Goal: Information Seeking & Learning: Learn about a topic

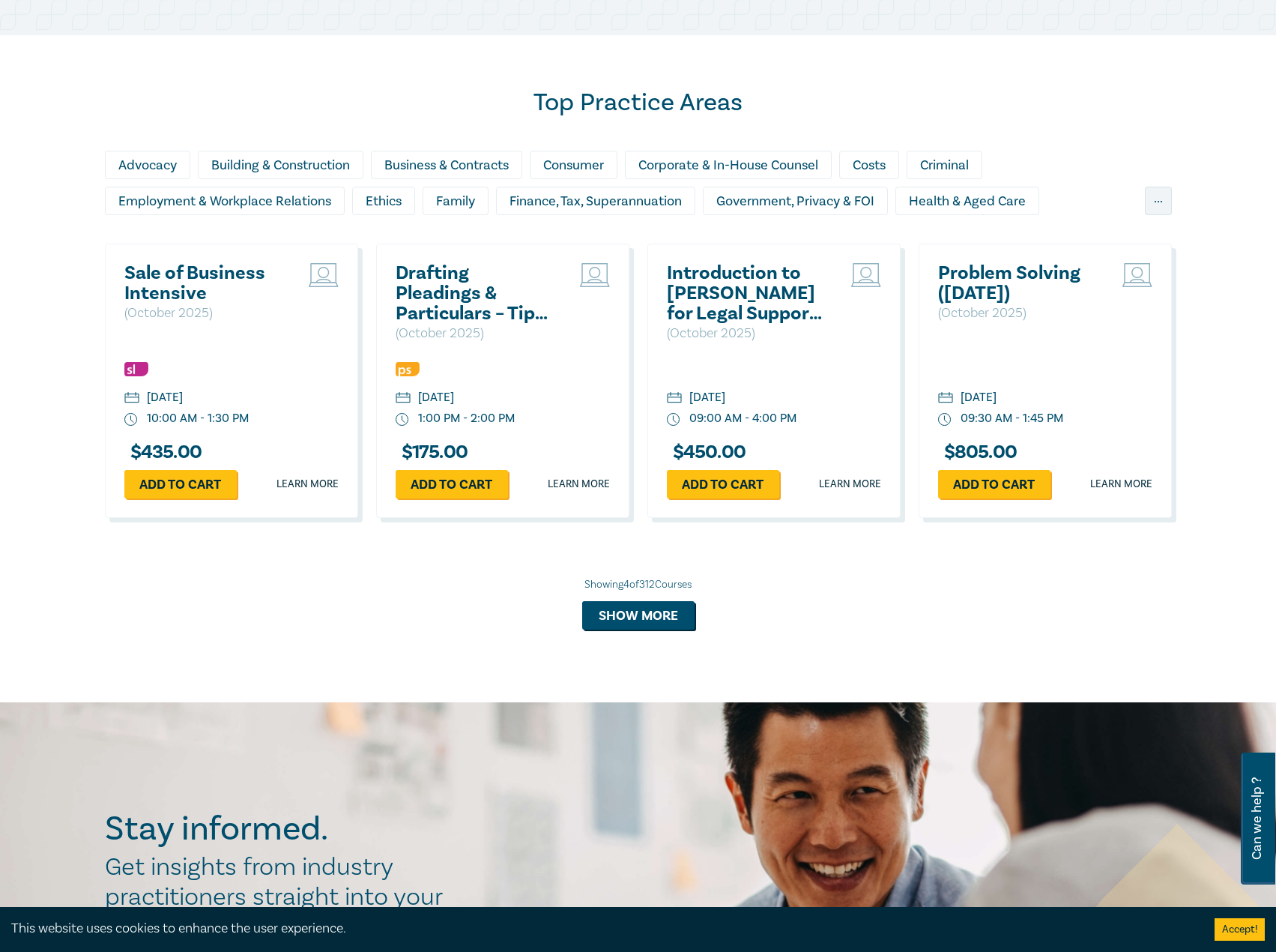
click at [145, 267] on h2 "Sale of Business Intensive" at bounding box center [205, 284] width 161 height 41
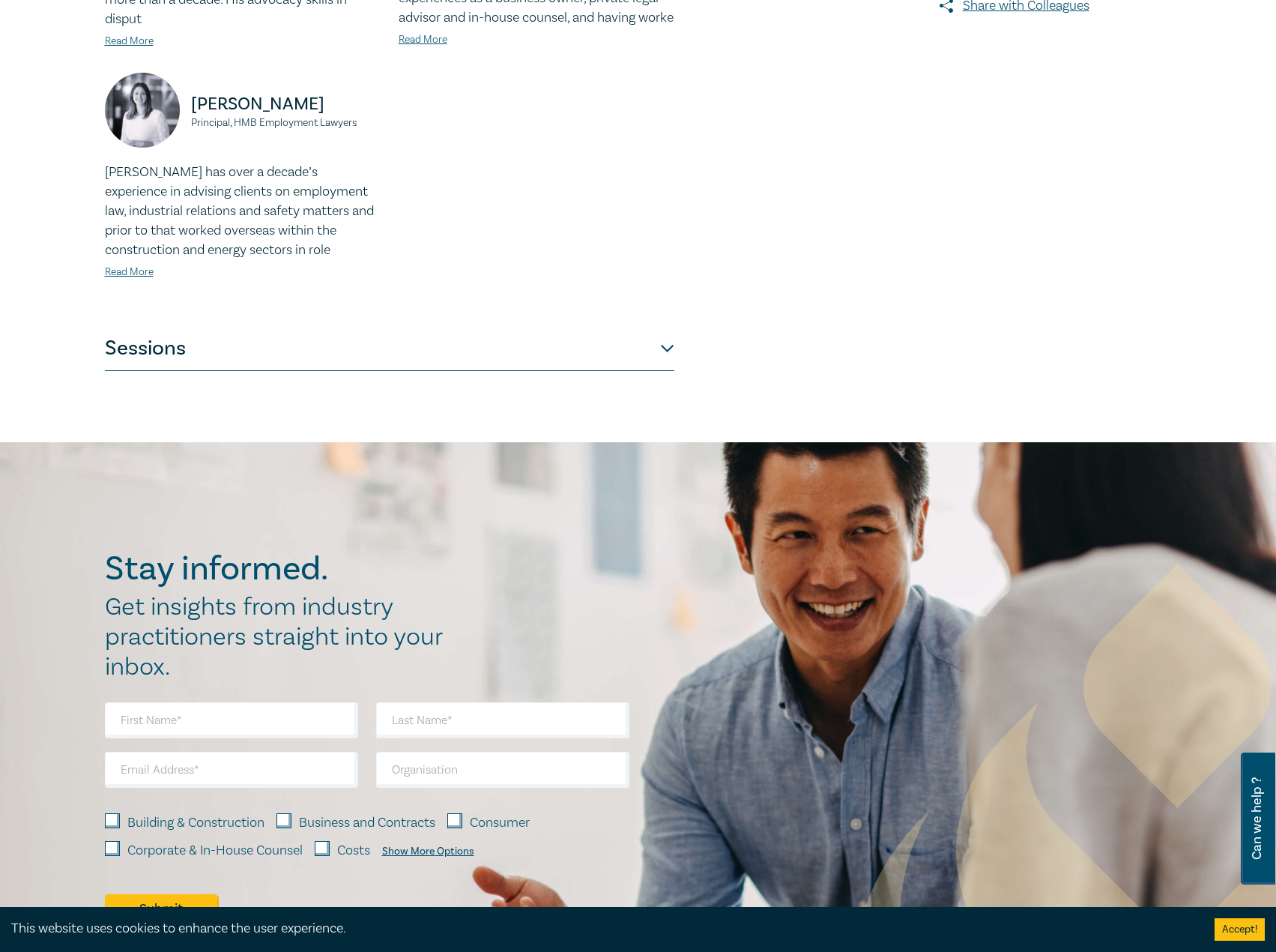
click at [400, 329] on button "Sessions" at bounding box center [389, 348] width 569 height 45
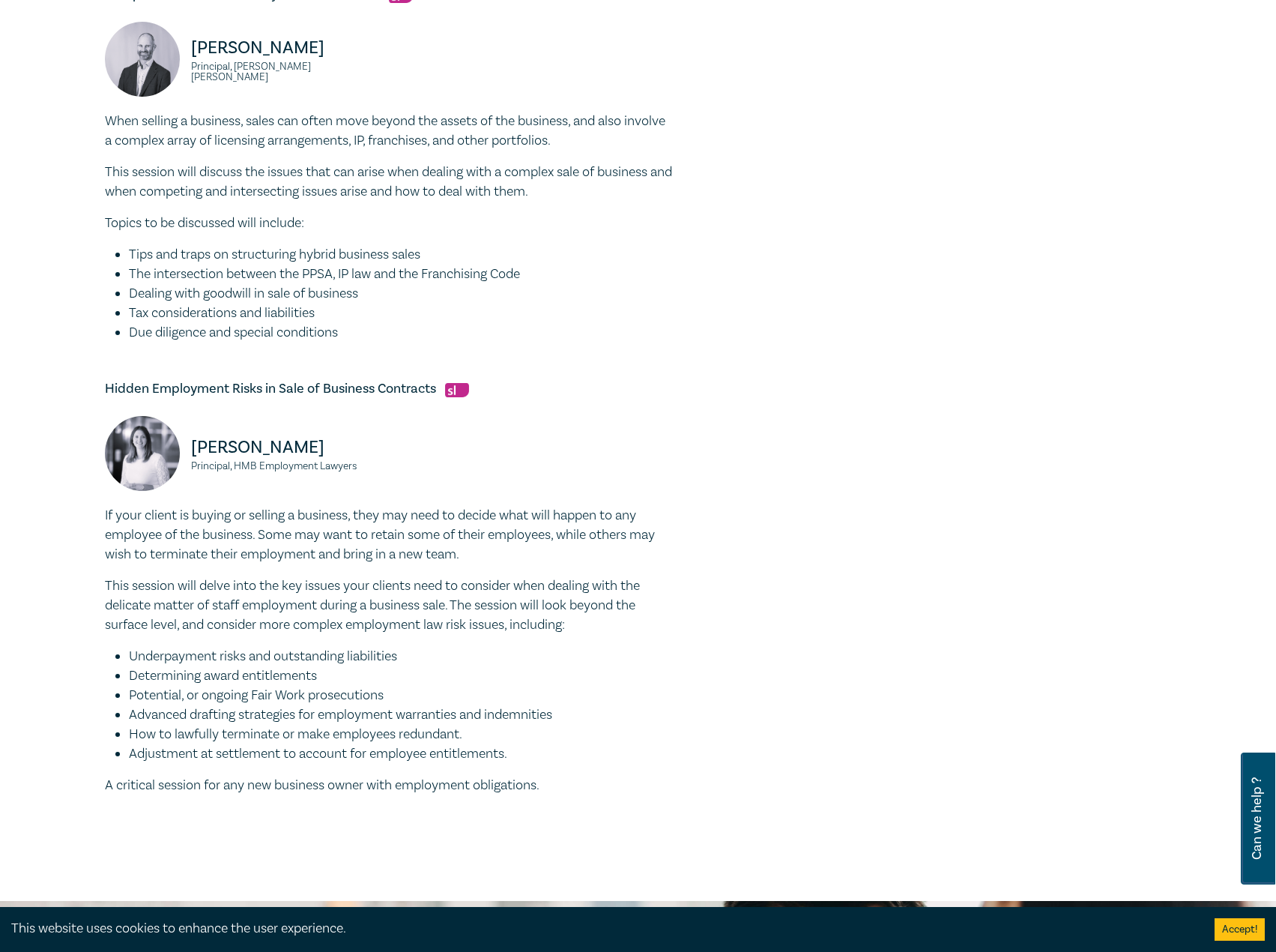
scroll to position [975, 0]
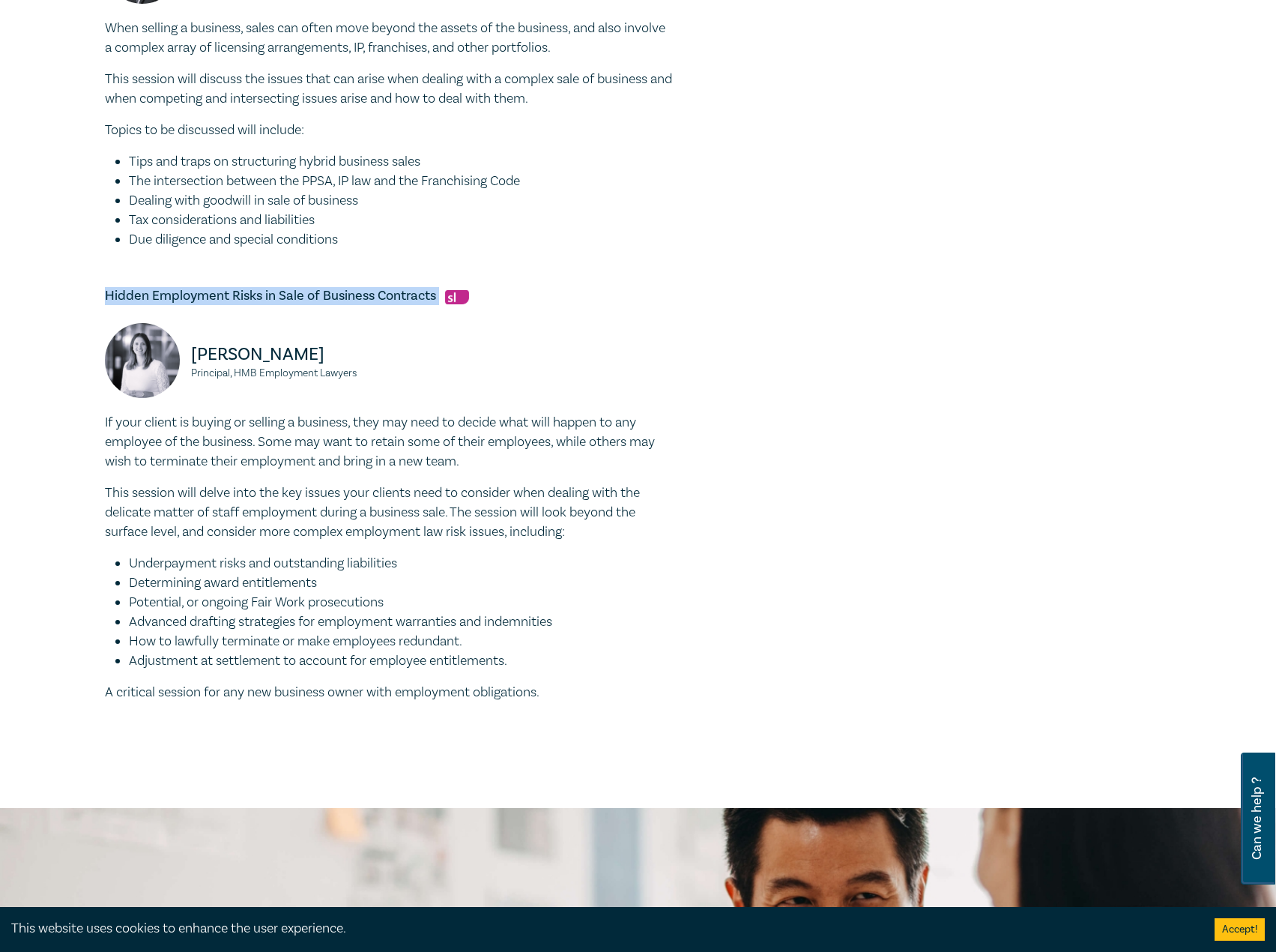
drag, startPoint x: 442, startPoint y: 299, endPoint x: 148, endPoint y: 293, distance: 294.1
copy h5 "Hidden Employment Risks in Sale of Business Contracts"
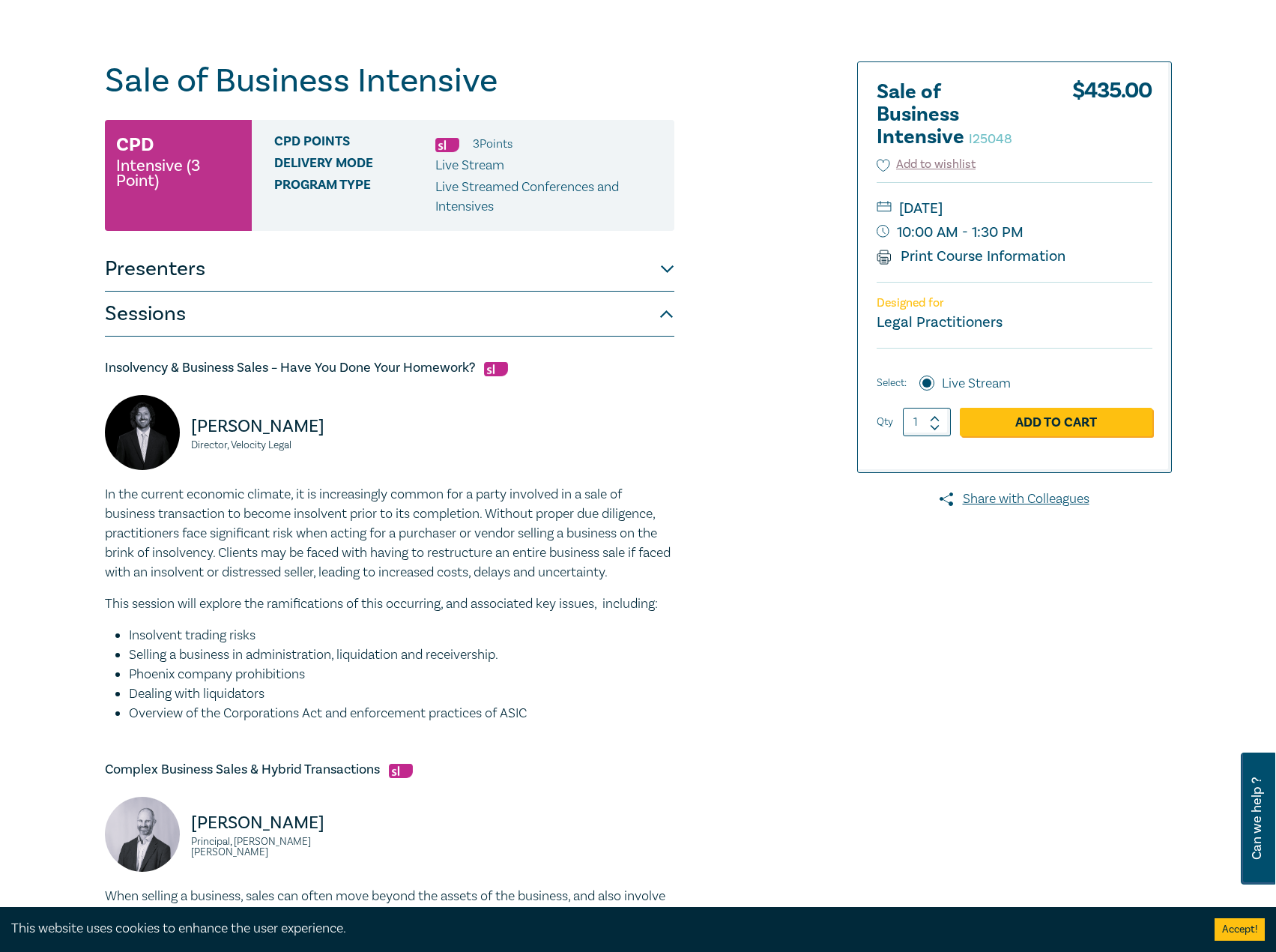
scroll to position [0, 0]
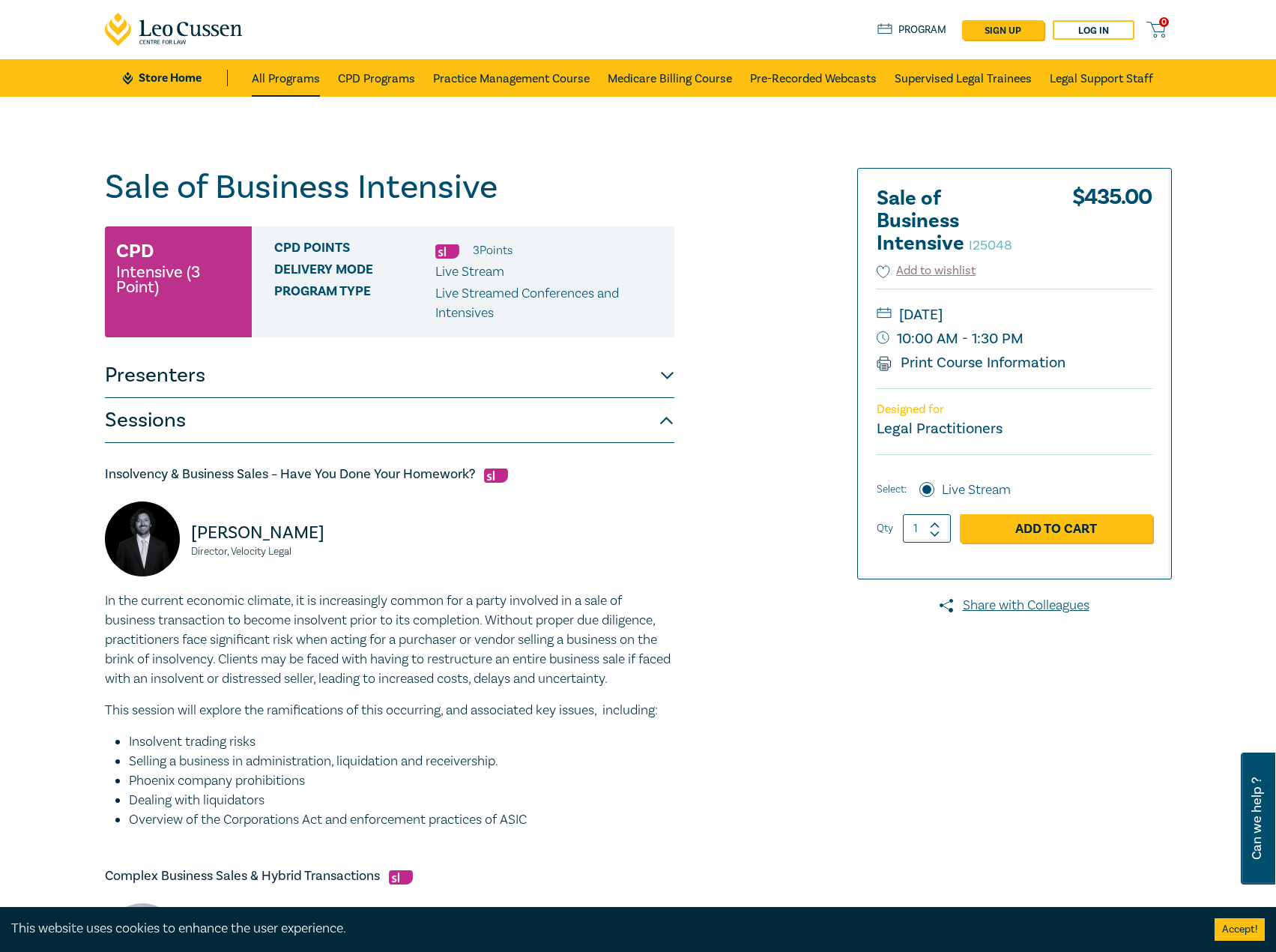
click at [287, 68] on link "All Programs" at bounding box center [286, 78] width 69 height 37
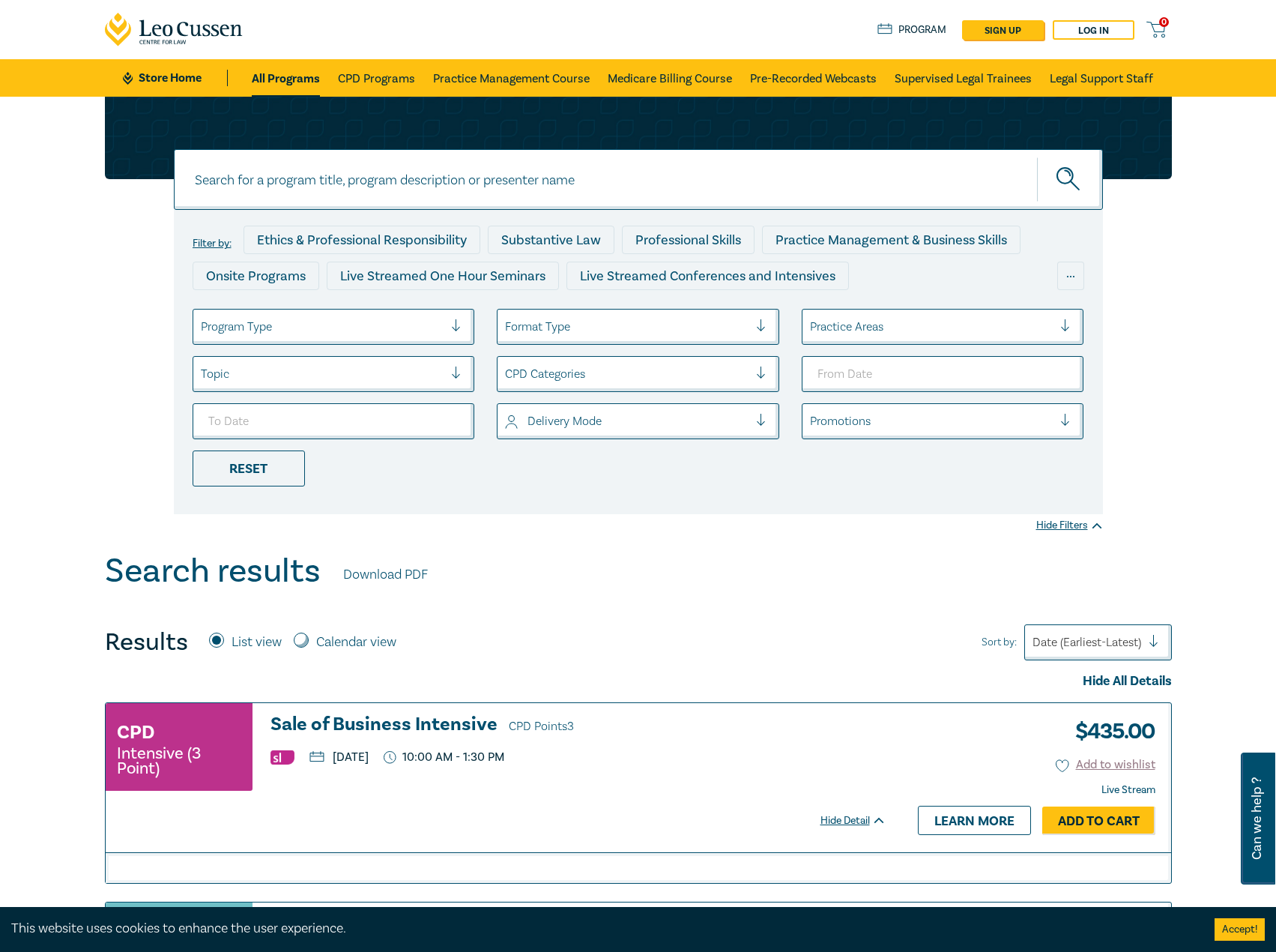
click at [444, 724] on h3 "Sale of Business Intensive CPD Points 3" at bounding box center [578, 725] width 616 height 23
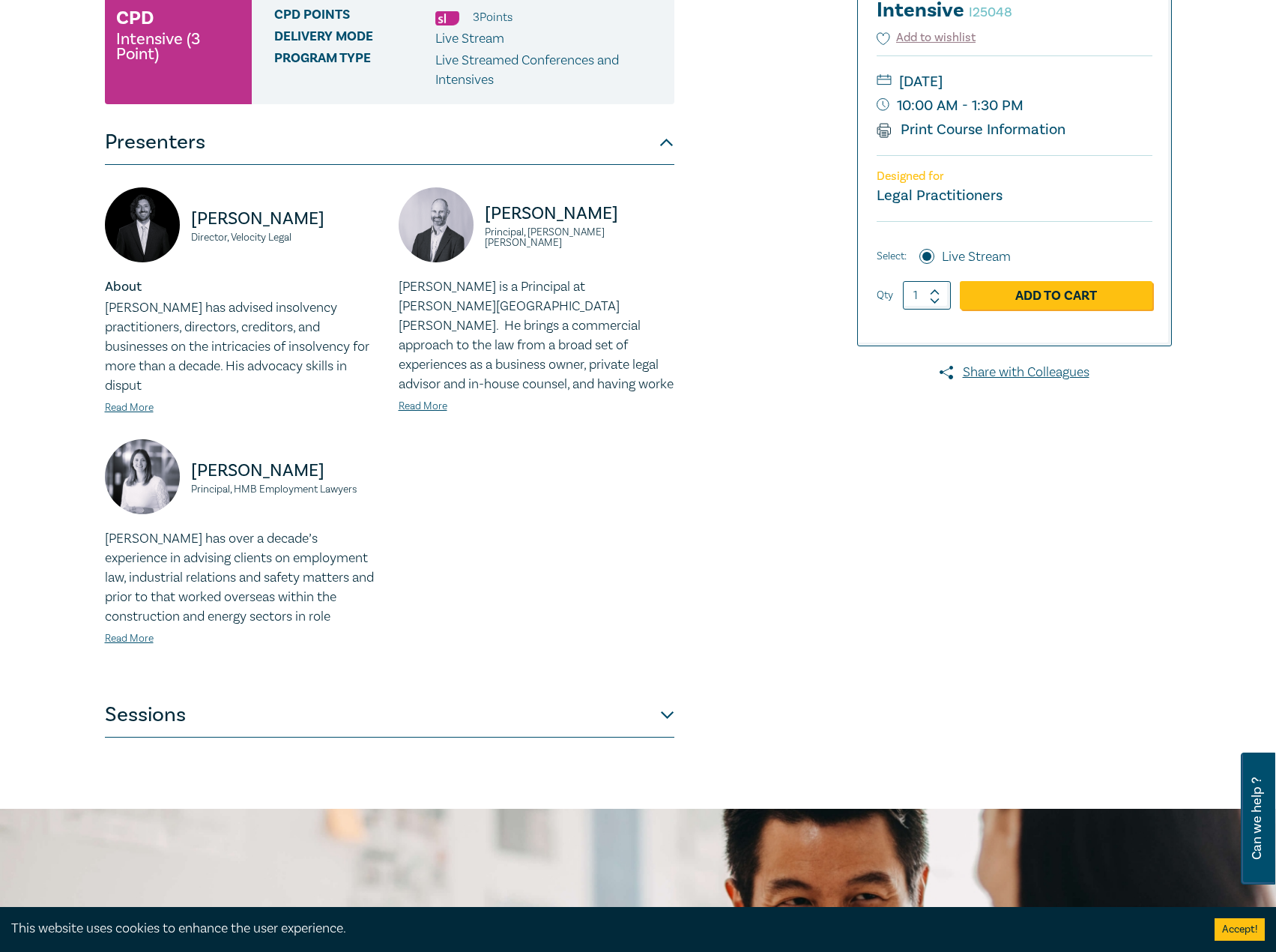
scroll to position [375, 0]
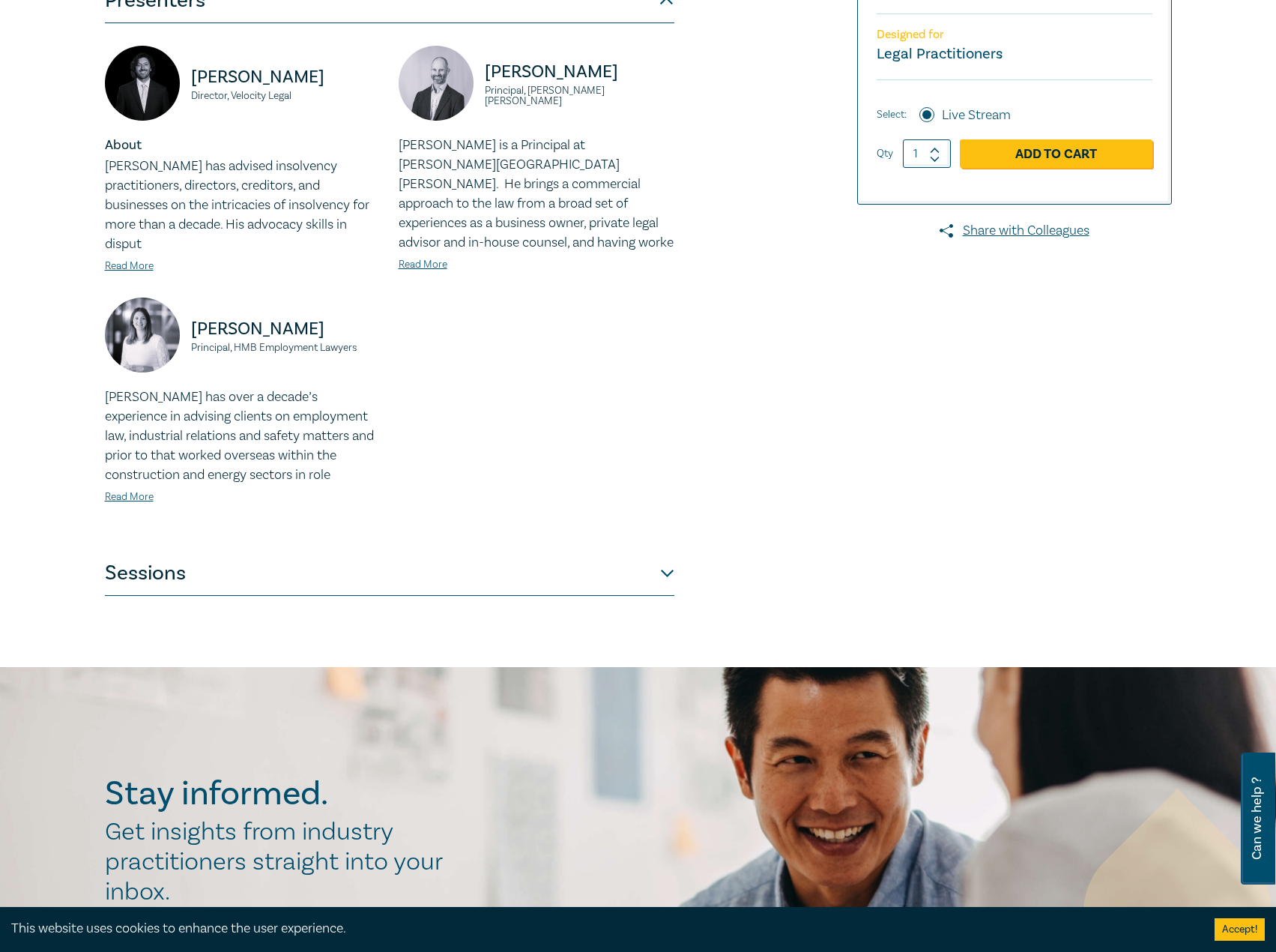
click at [460, 551] on button "Sessions" at bounding box center [389, 573] width 569 height 45
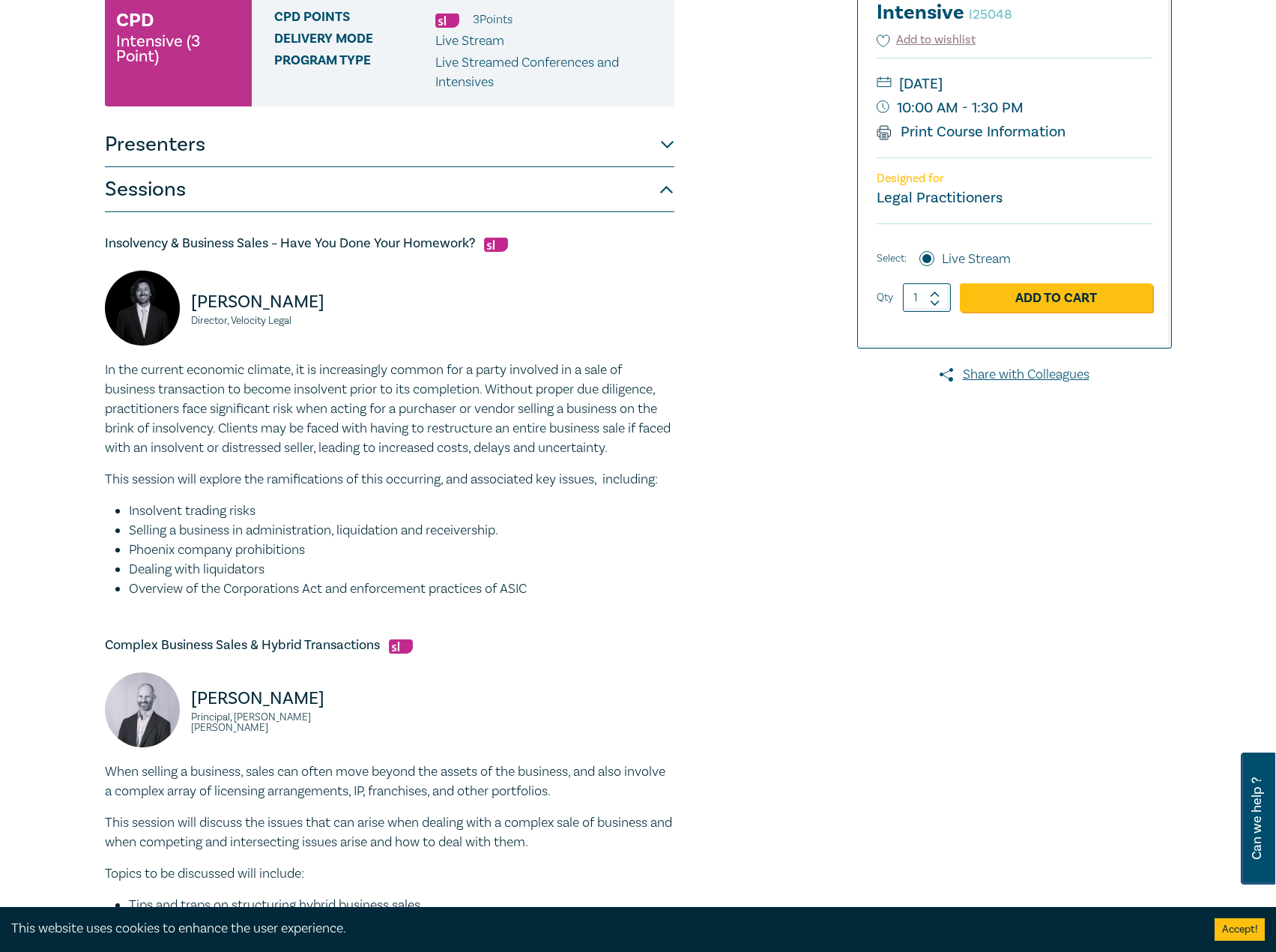
scroll to position [225, 0]
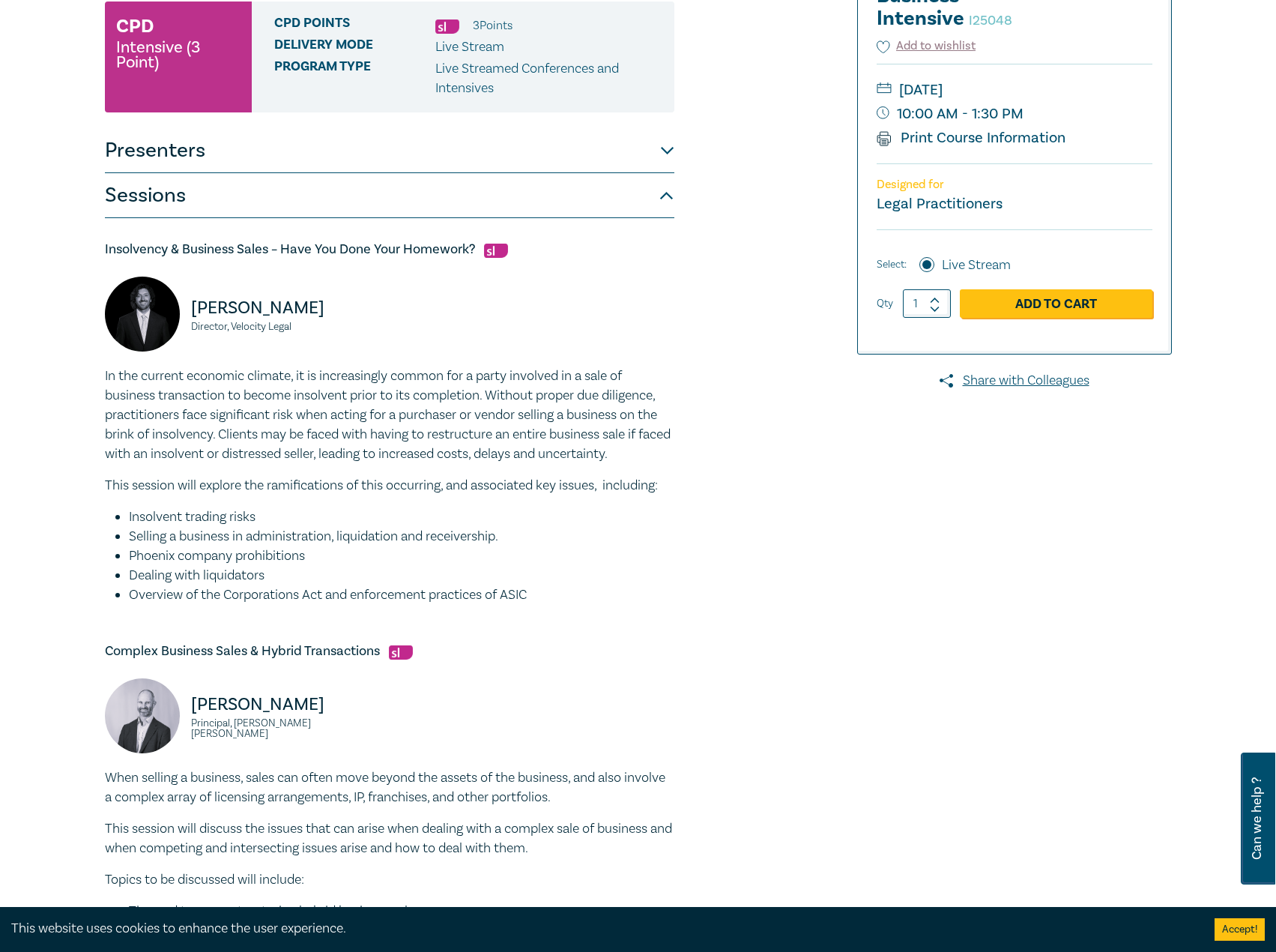
click at [460, 167] on button "Presenters" at bounding box center [389, 151] width 569 height 45
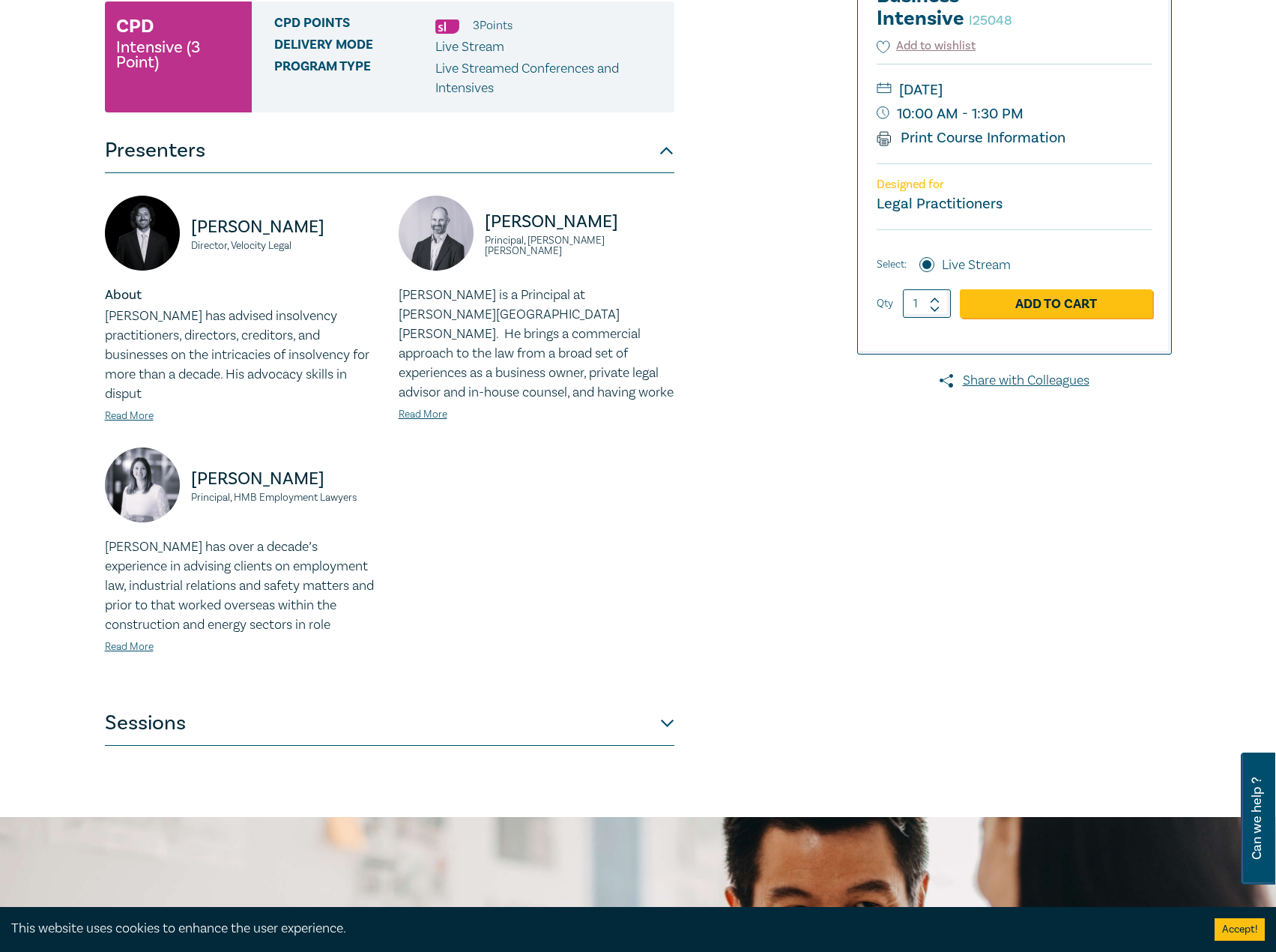
click at [139, 390] on div "About Seamus has advised insolvency practitioners, directors, creditors, and bu…" at bounding box center [243, 355] width 276 height 139
click at [129, 409] on link "Read More" at bounding box center [129, 415] width 49 height 13
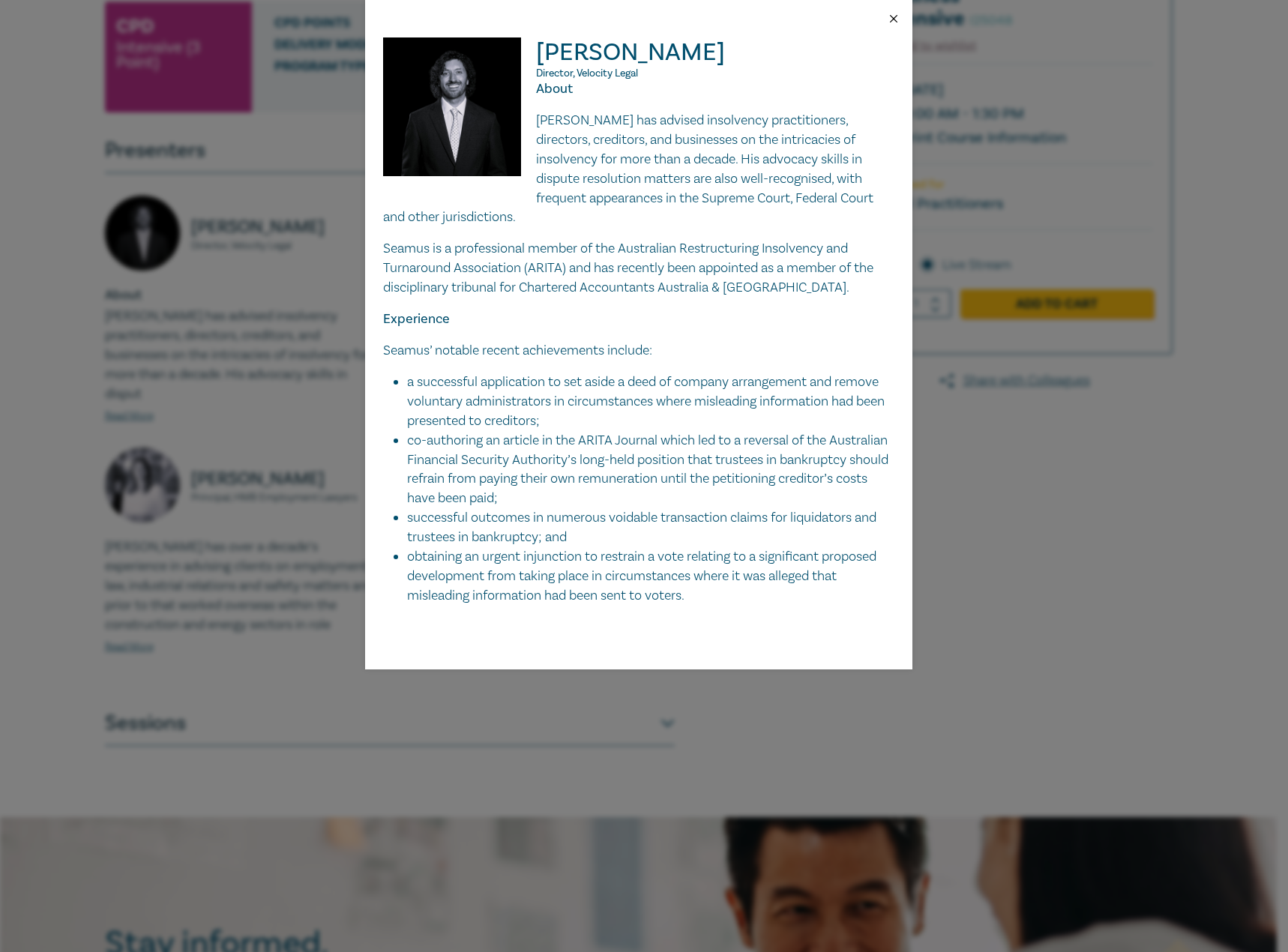
click at [895, 12] on button "Close" at bounding box center [893, 18] width 13 height 13
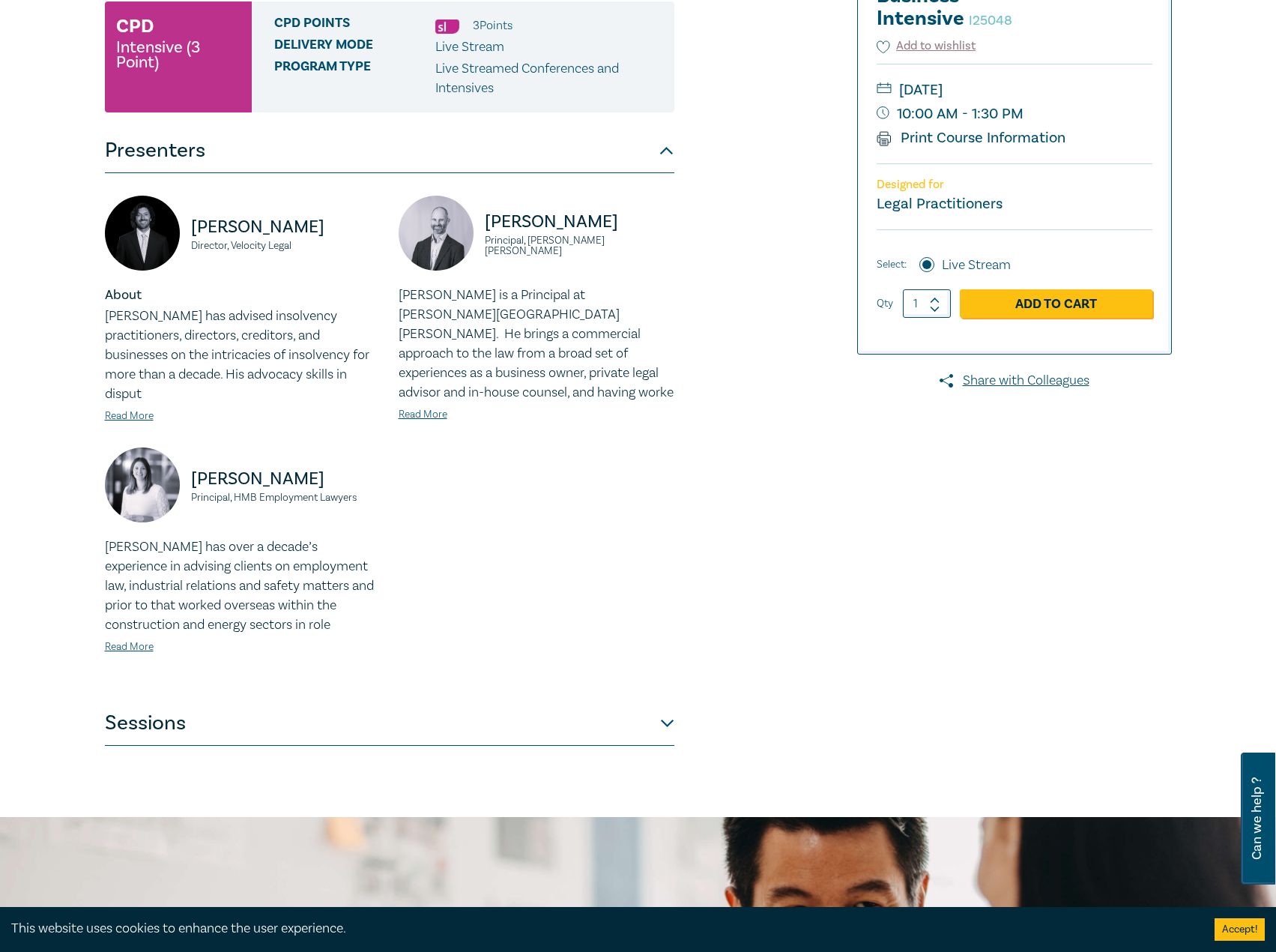
click at [318, 700] on button "Sessions" at bounding box center [389, 723] width 569 height 45
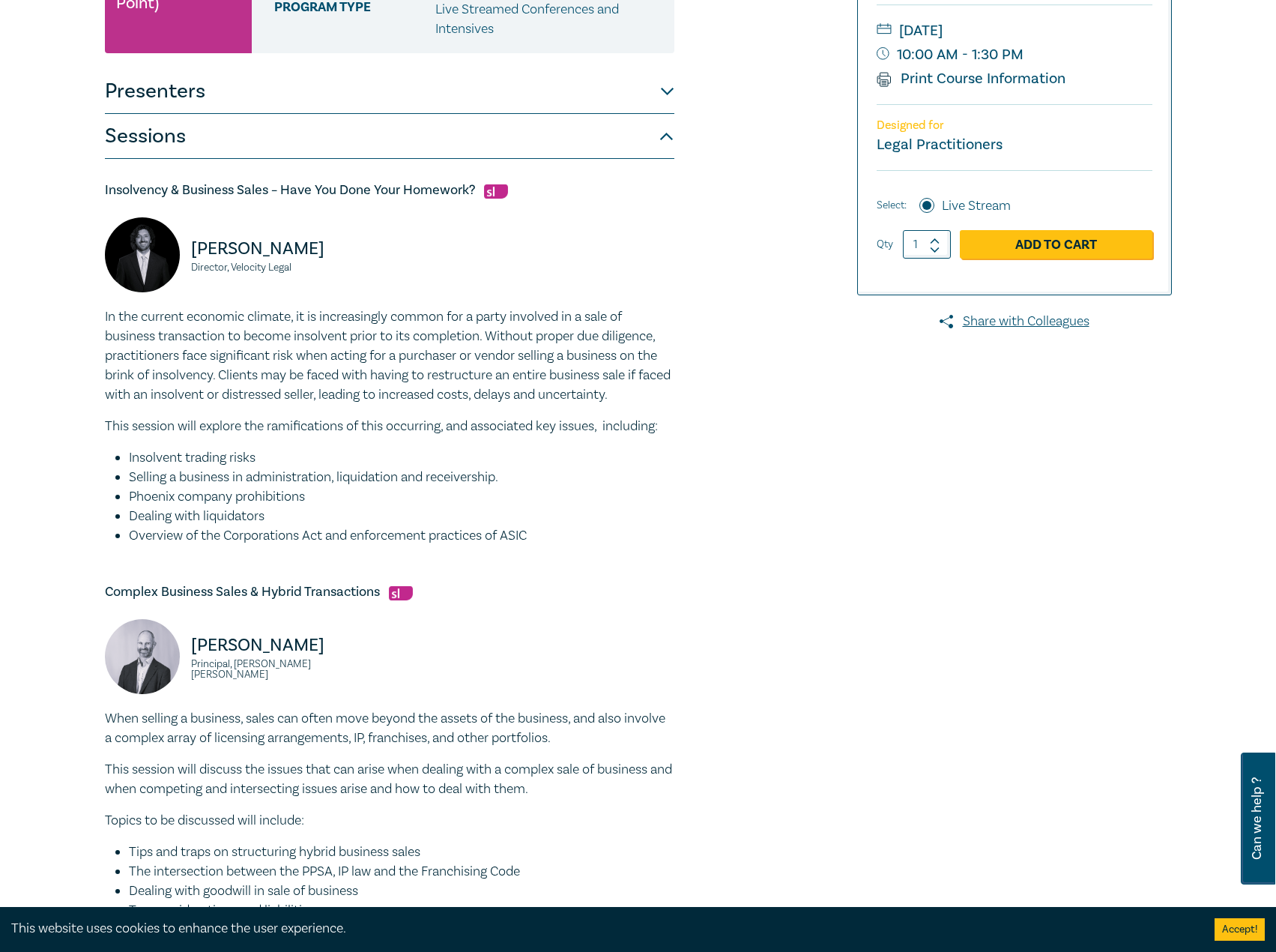
scroll to position [150, 0]
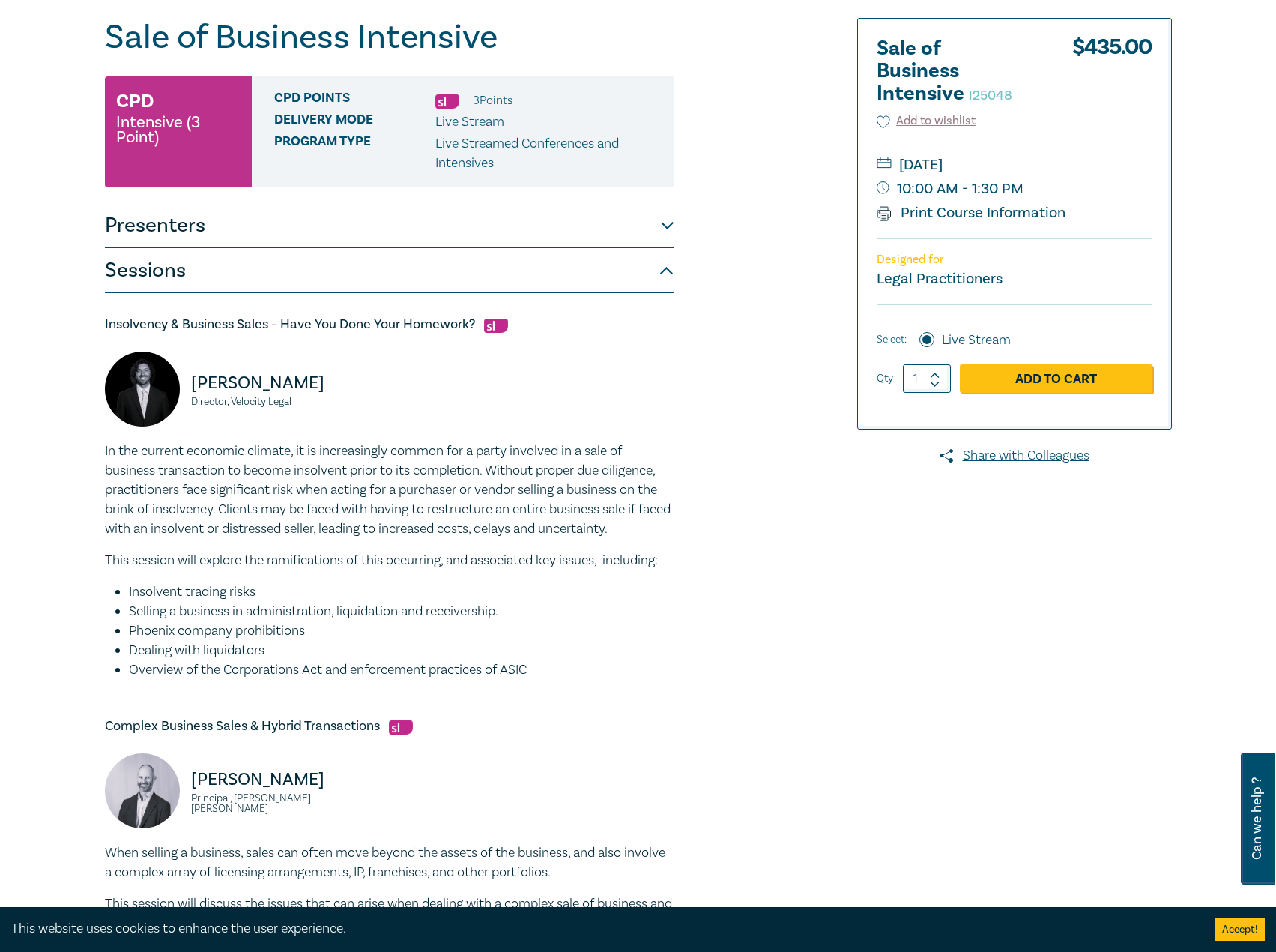
click at [369, 226] on button "Presenters" at bounding box center [389, 226] width 569 height 45
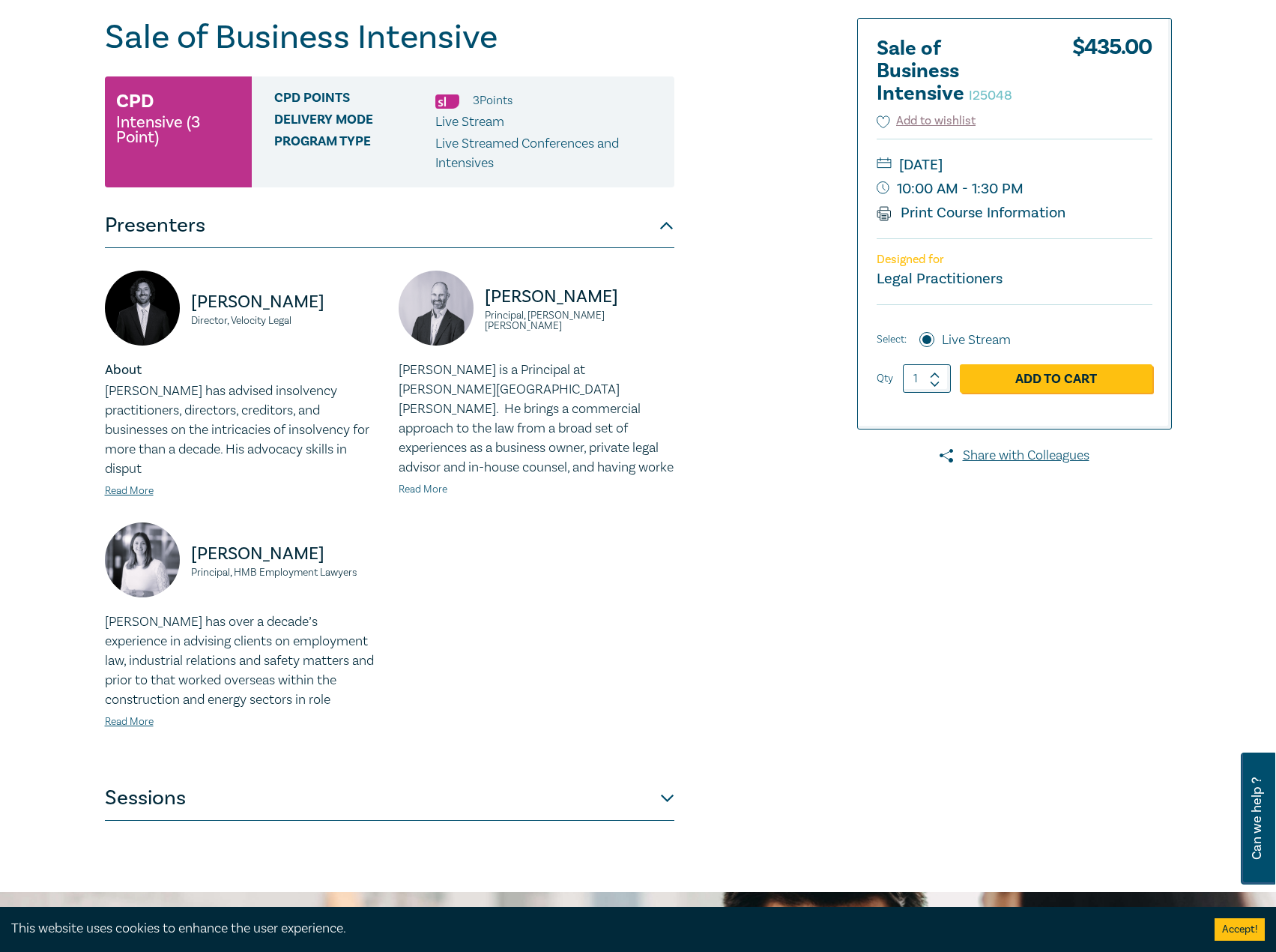
click at [429, 483] on link "Read More" at bounding box center [423, 489] width 49 height 13
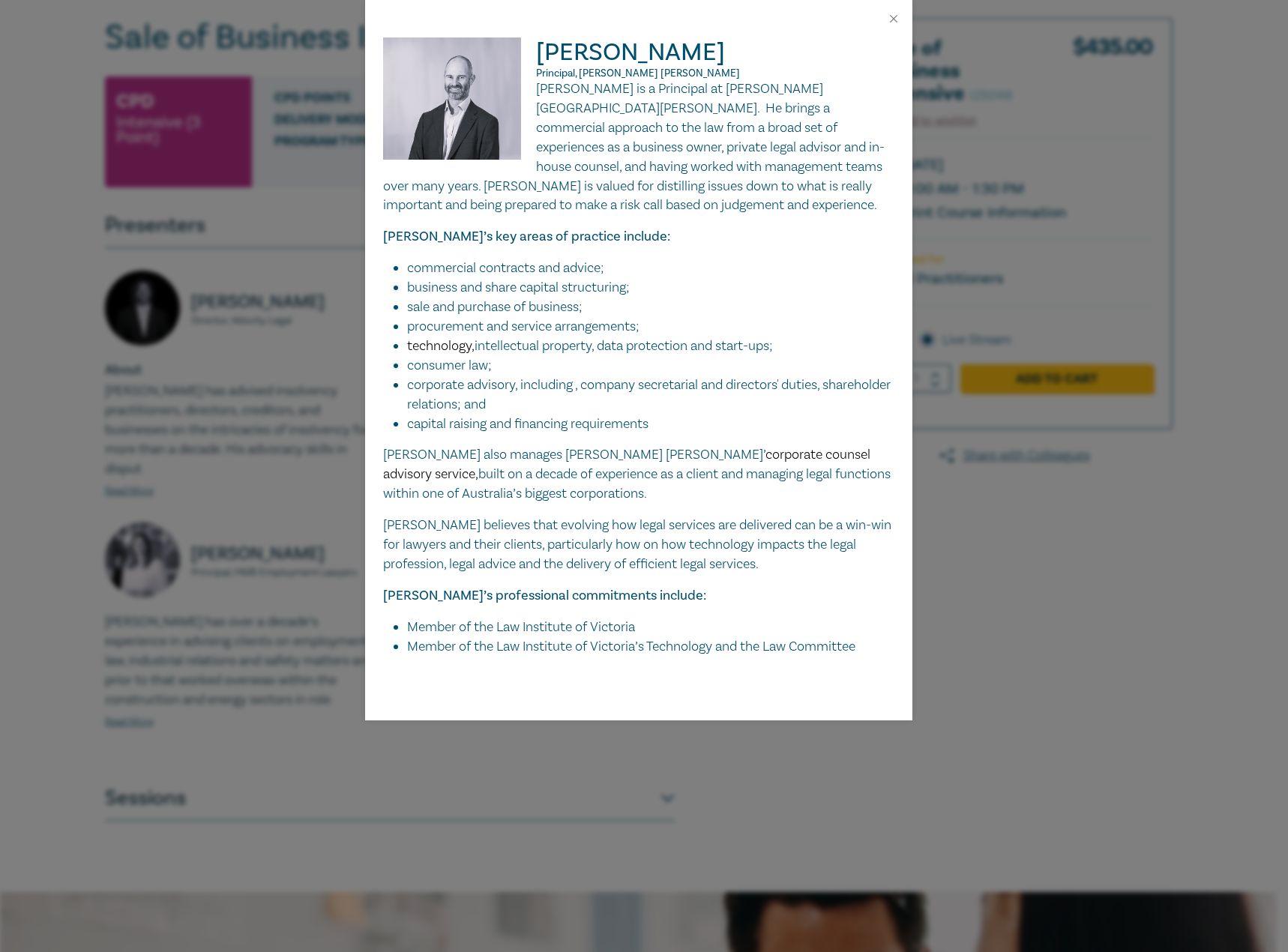
click at [143, 538] on div "Paul Gray Principal, Harwood Andrews Paul is a Principal at Harwood Andrews. He…" at bounding box center [644, 476] width 1288 height 952
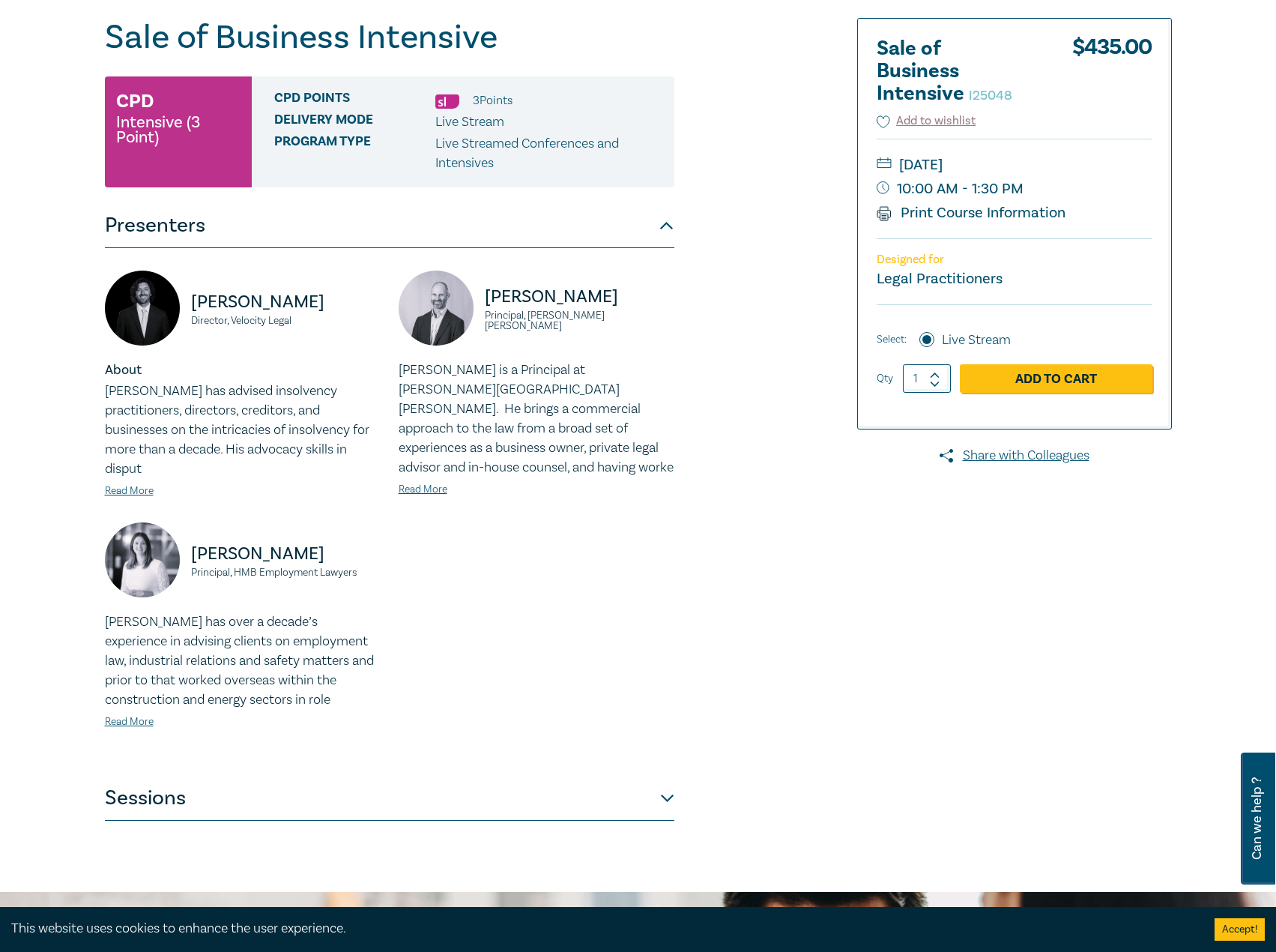
click at [237, 782] on button "Sessions" at bounding box center [389, 799] width 569 height 45
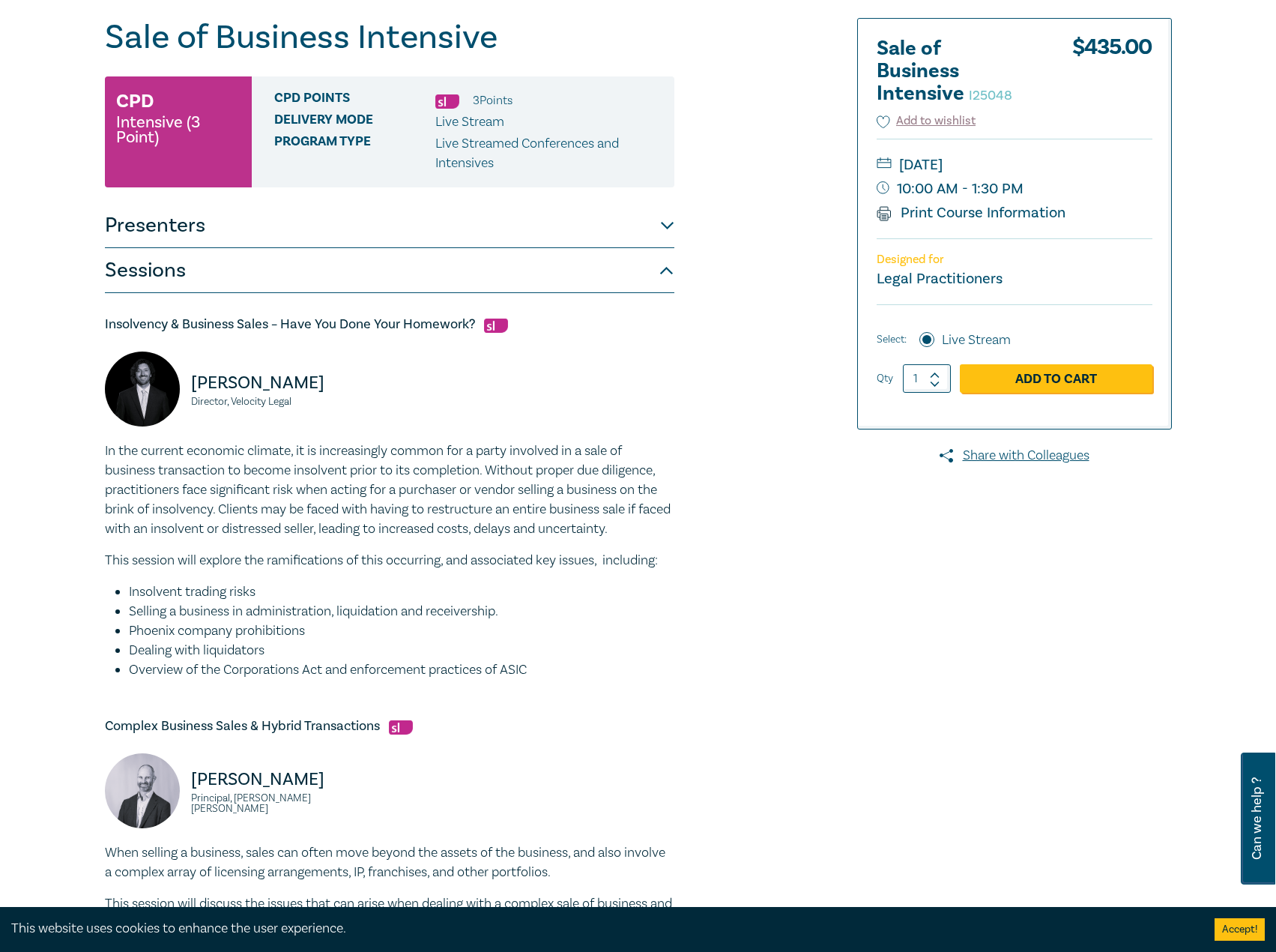
scroll to position [225, 0]
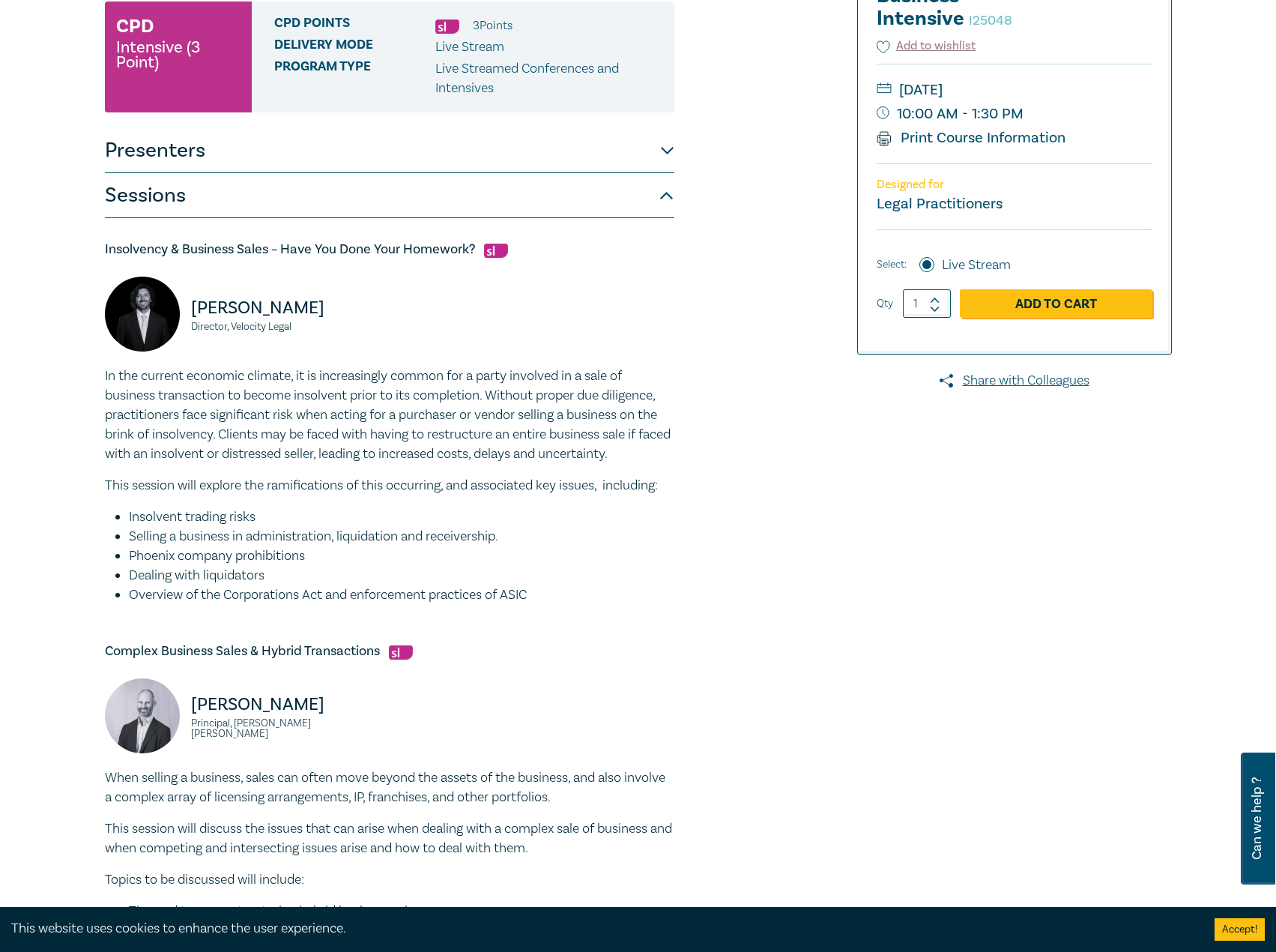
click at [447, 177] on button "Sessions" at bounding box center [389, 196] width 569 height 45
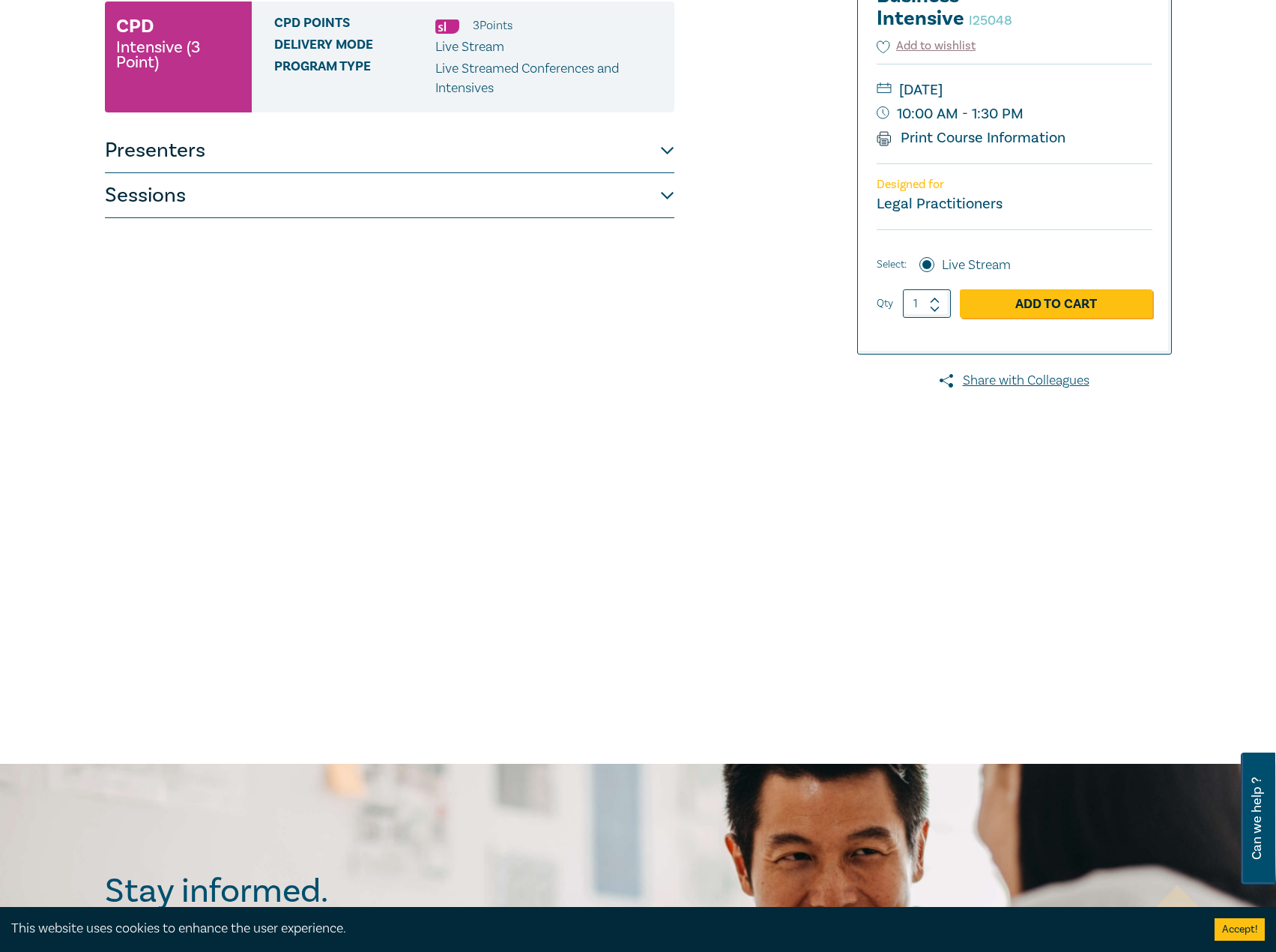
click at [462, 157] on button "Presenters" at bounding box center [389, 151] width 569 height 45
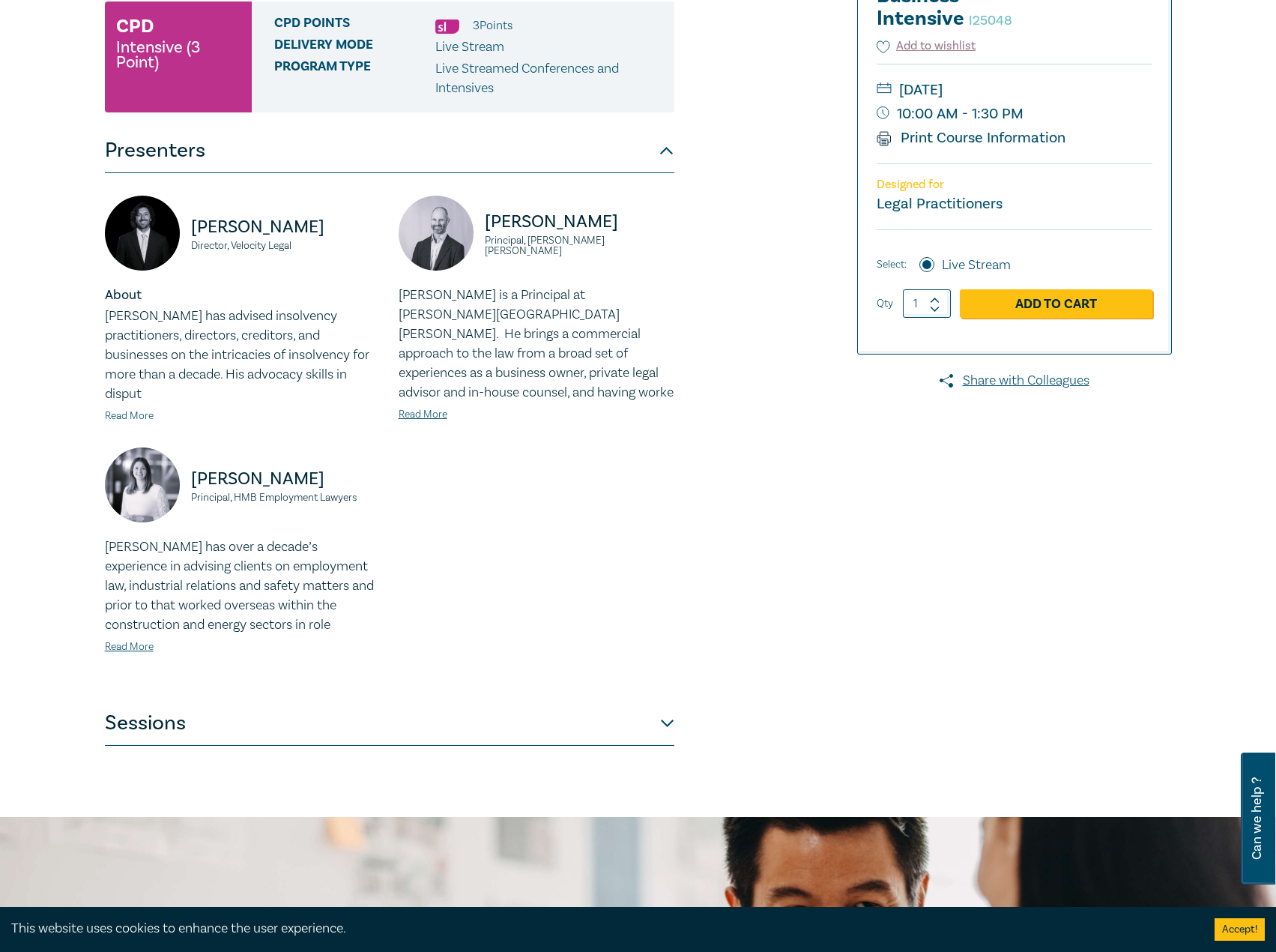
click at [146, 409] on link "Read More" at bounding box center [129, 415] width 49 height 13
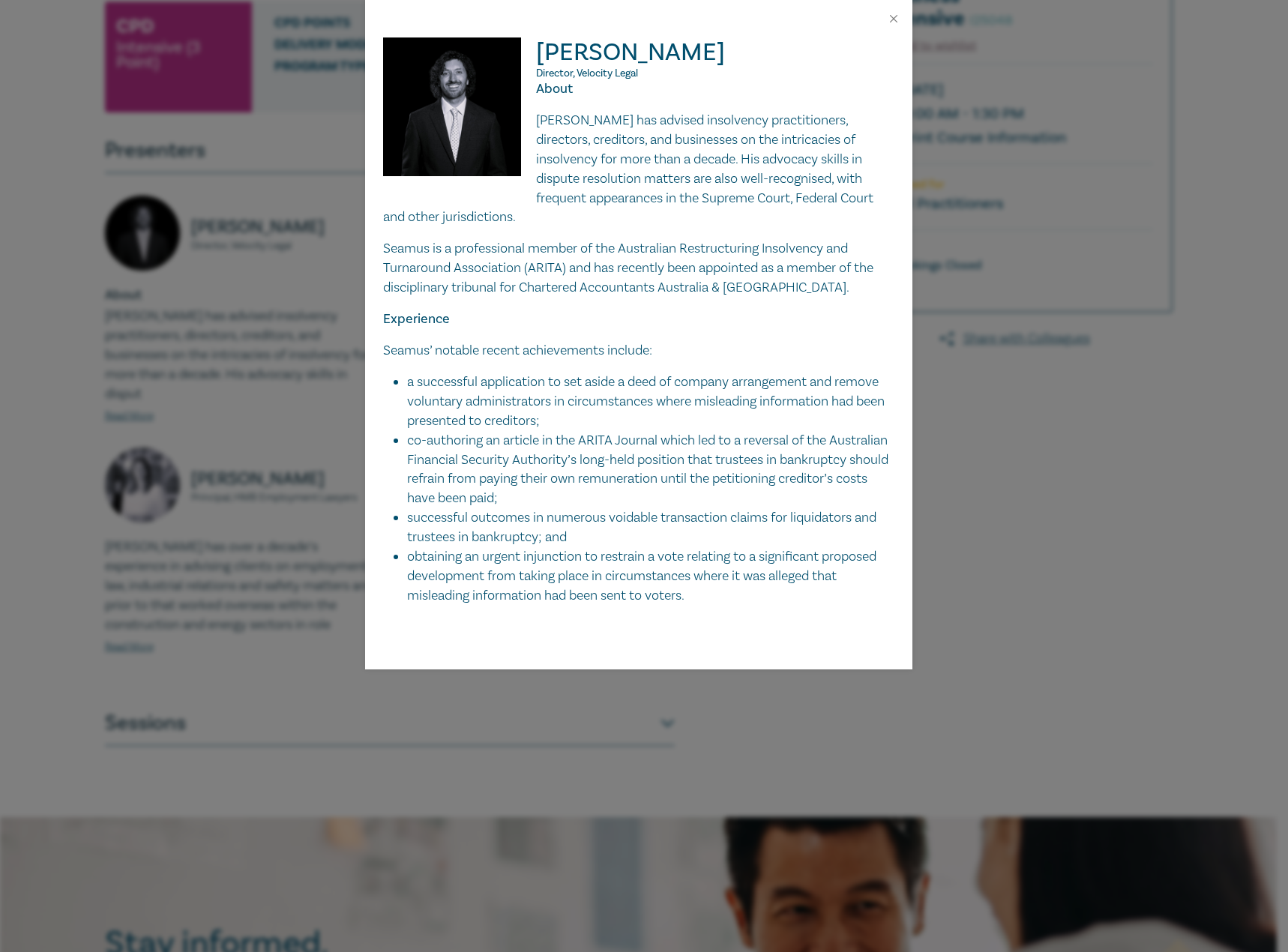
click at [1050, 440] on div "Seamus Ryan Director, Velocity Legal About Seamus has advised insolvency practi…" at bounding box center [644, 476] width 1288 height 952
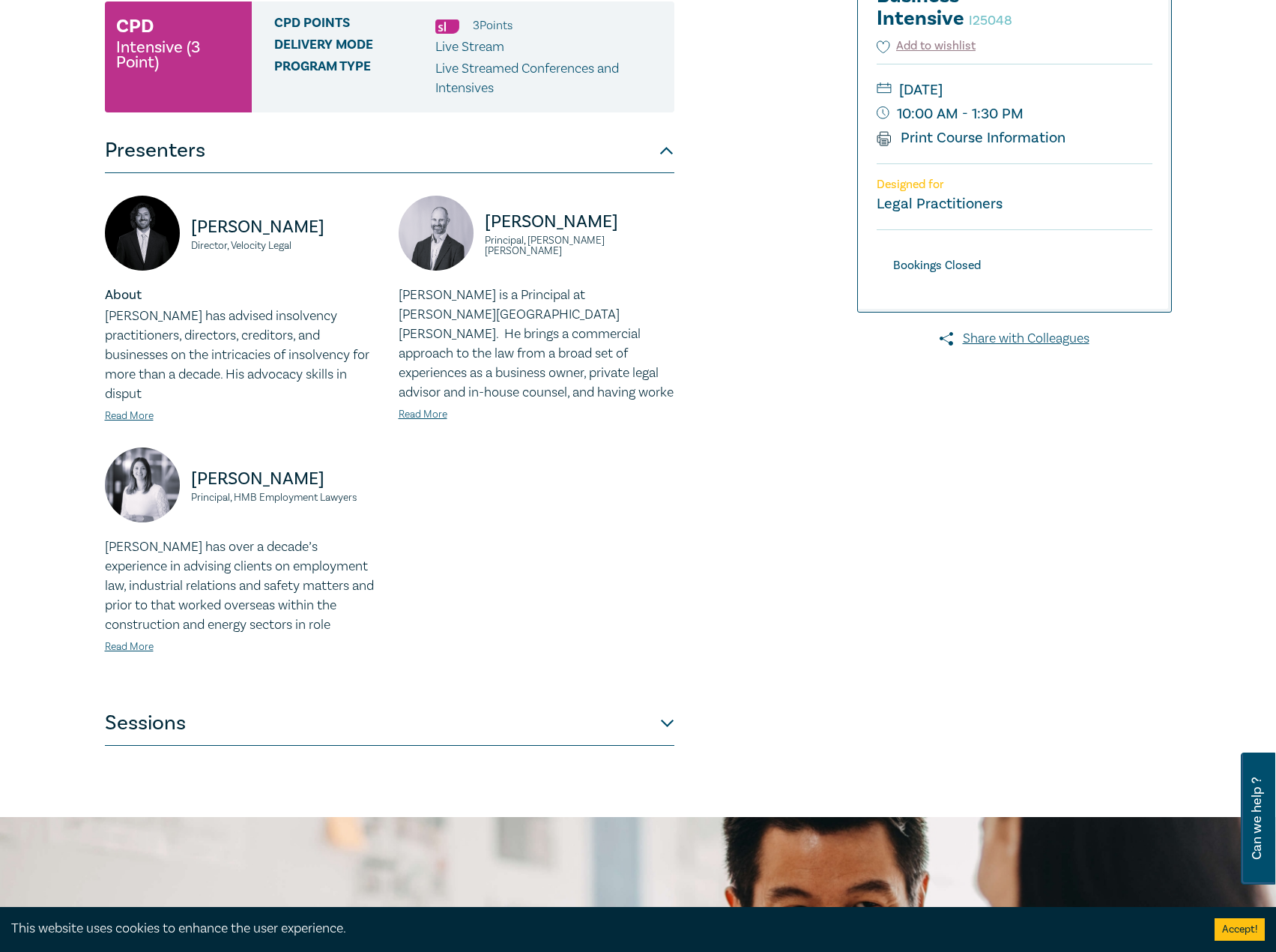
click at [549, 681] on div "Seamus Ryan Director, Velocity Legal About Seamus has advised insolvency practi…" at bounding box center [389, 436] width 569 height 527
click at [538, 700] on button "Sessions" at bounding box center [389, 723] width 569 height 45
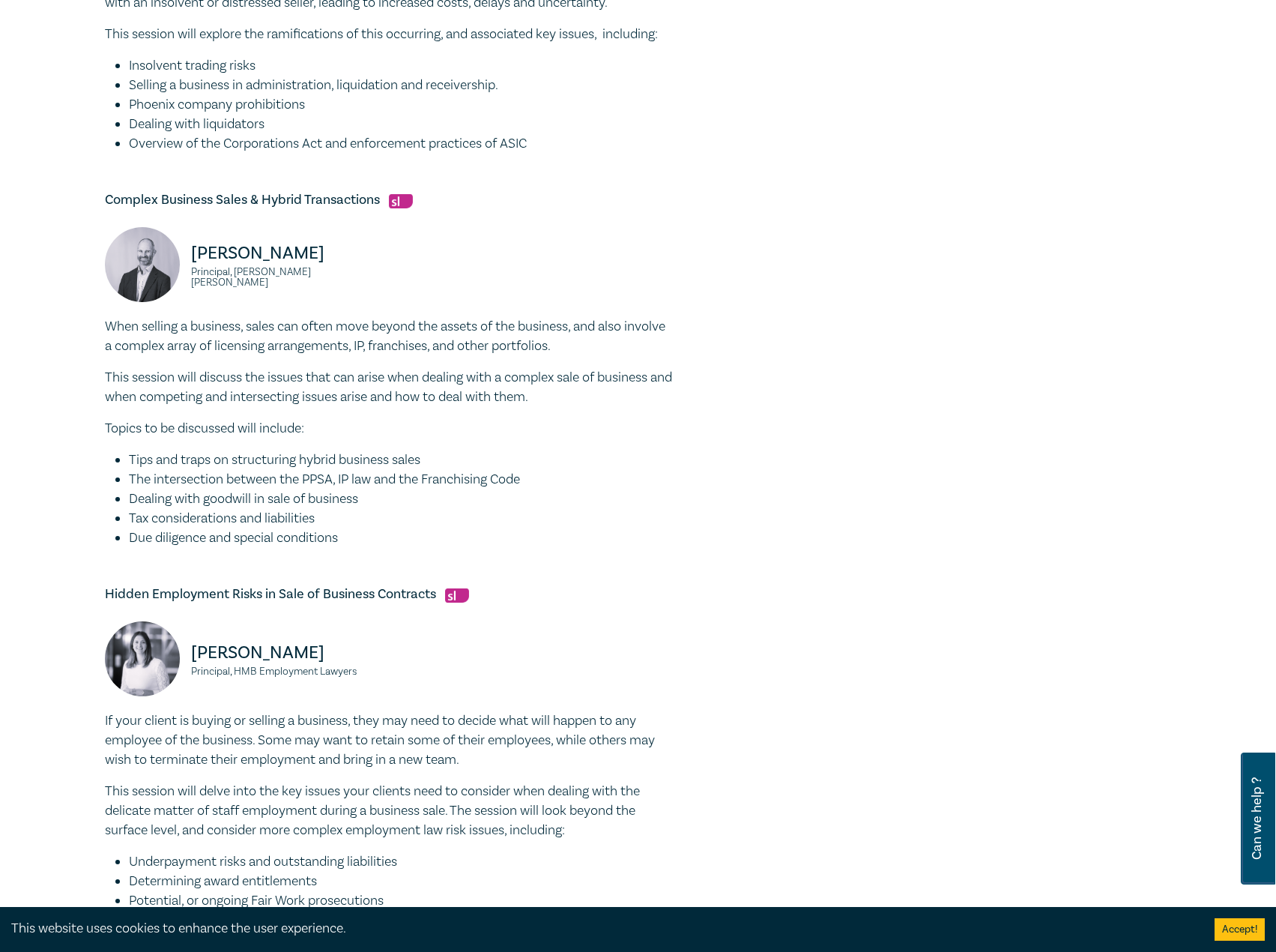
scroll to position [749, 0]
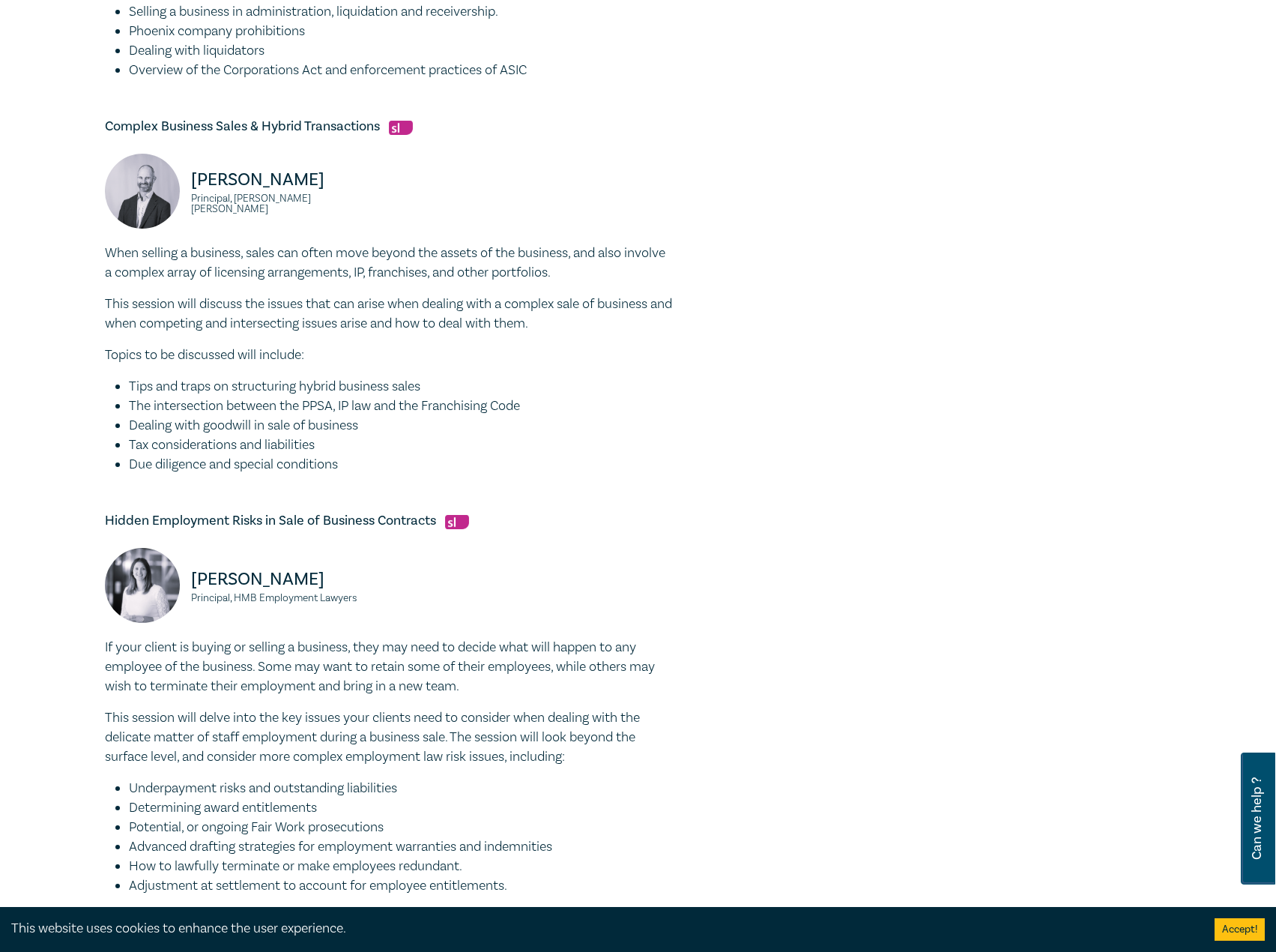
click at [558, 652] on p "If your client is buying or selling a business, they may need to decide what wi…" at bounding box center [389, 667] width 569 height 58
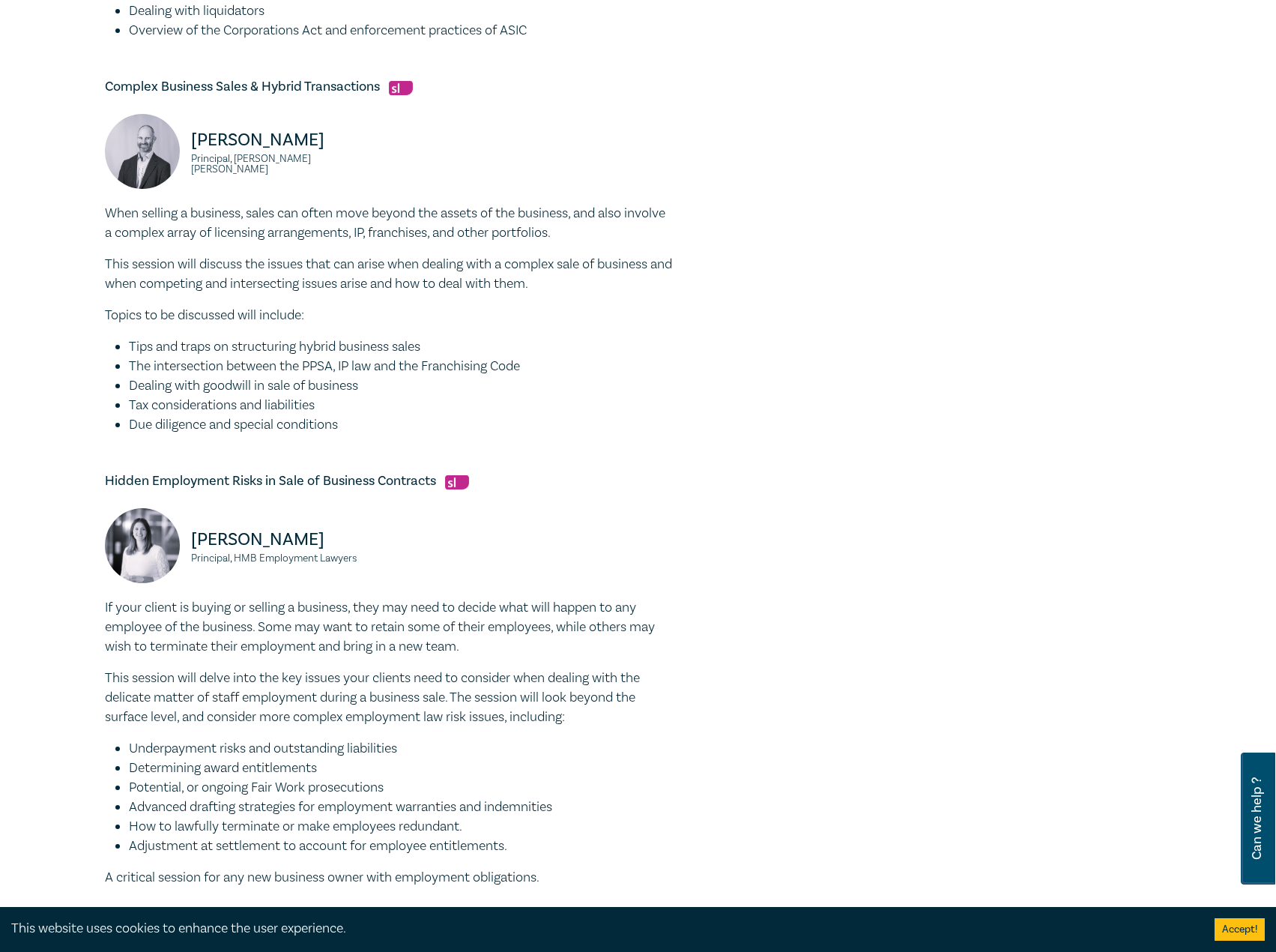
scroll to position [824, 0]
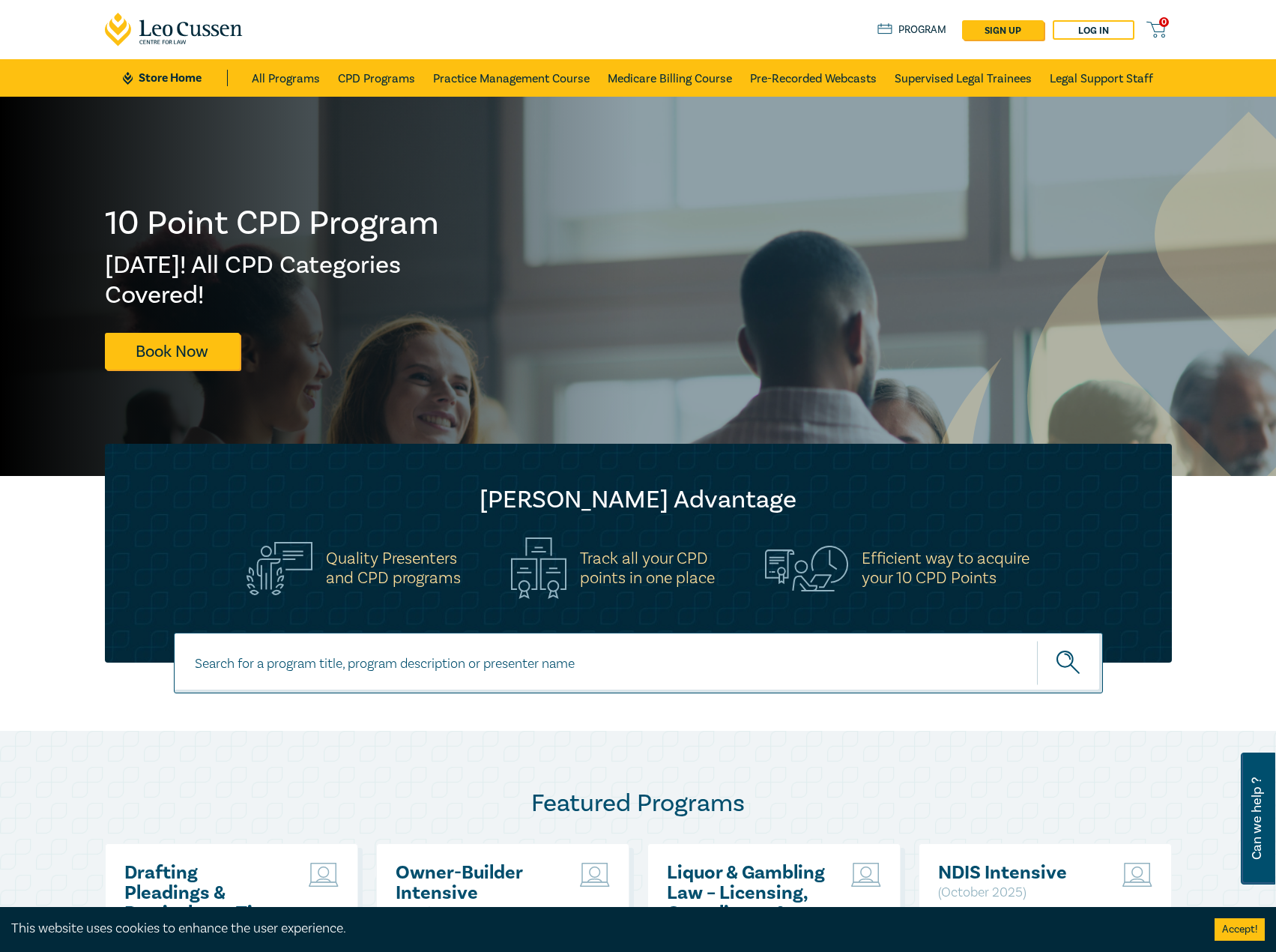
click at [601, 657] on input at bounding box center [638, 663] width 929 height 61
type input "i26009"
click at [1037, 640] on button "submit" at bounding box center [1070, 663] width 66 height 46
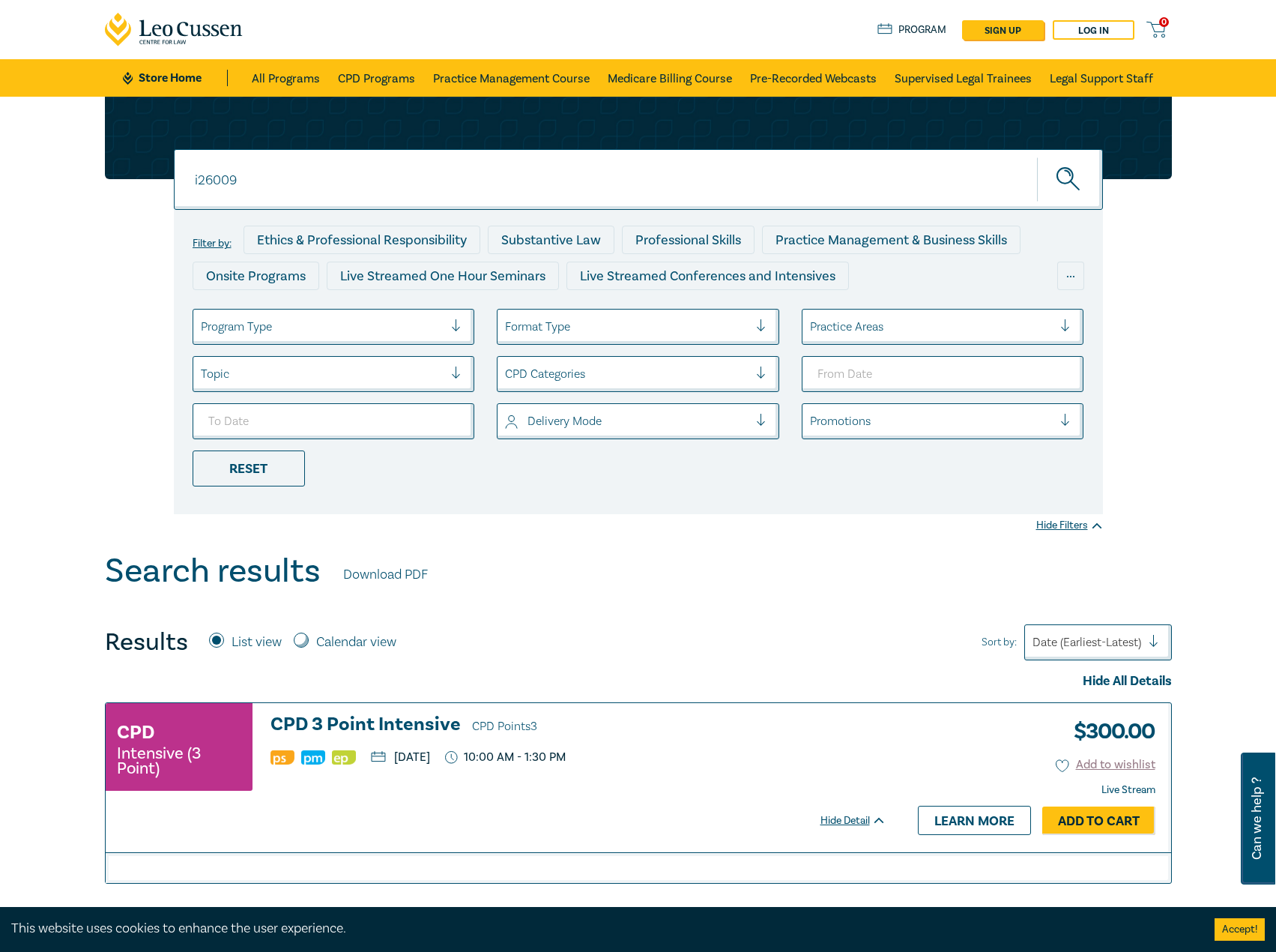
click at [400, 725] on h3 "CPD 3 Point Intensive CPD Points 3" at bounding box center [578, 725] width 616 height 23
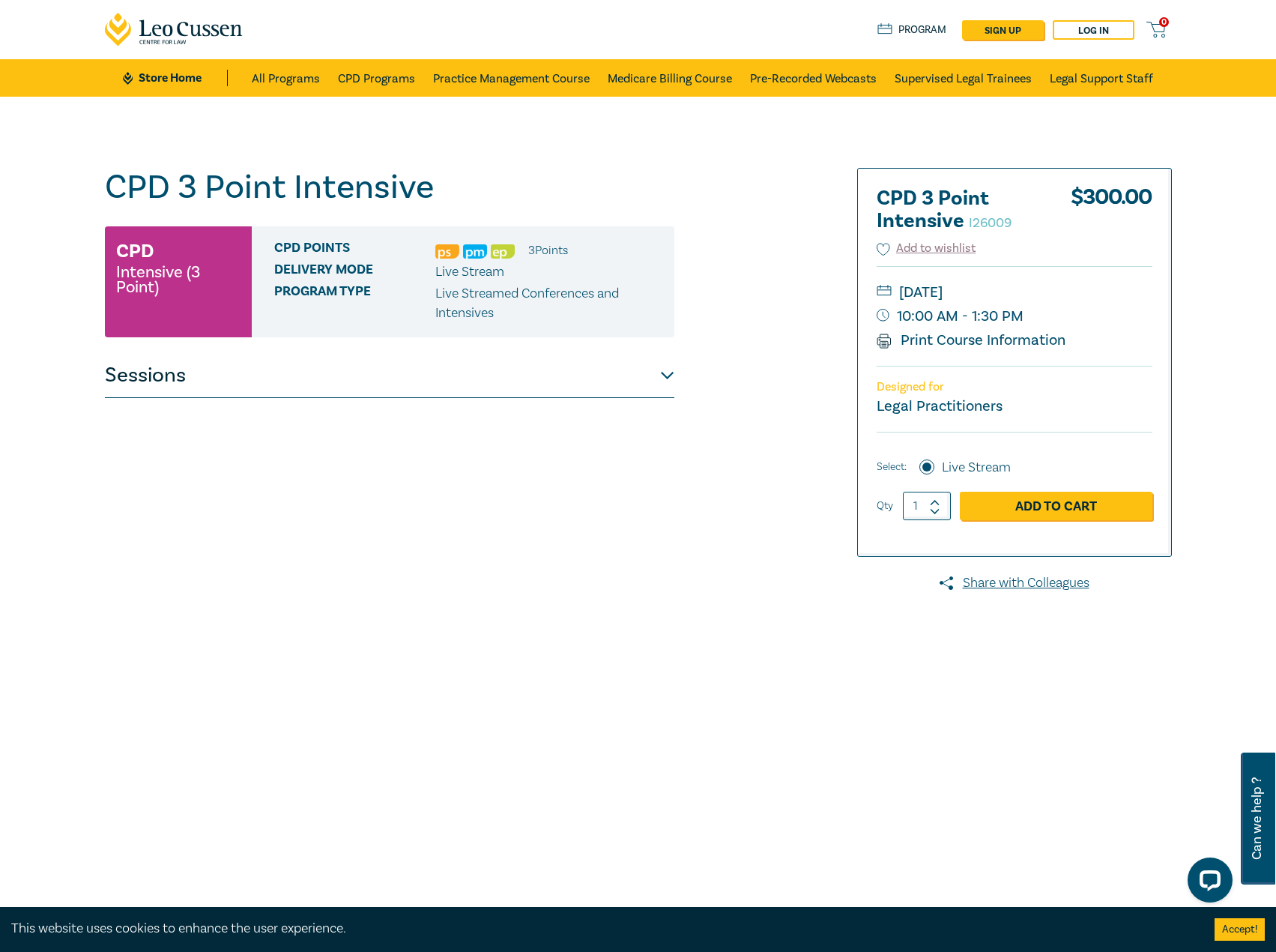
click at [526, 393] on button "Sessions" at bounding box center [389, 376] width 569 height 45
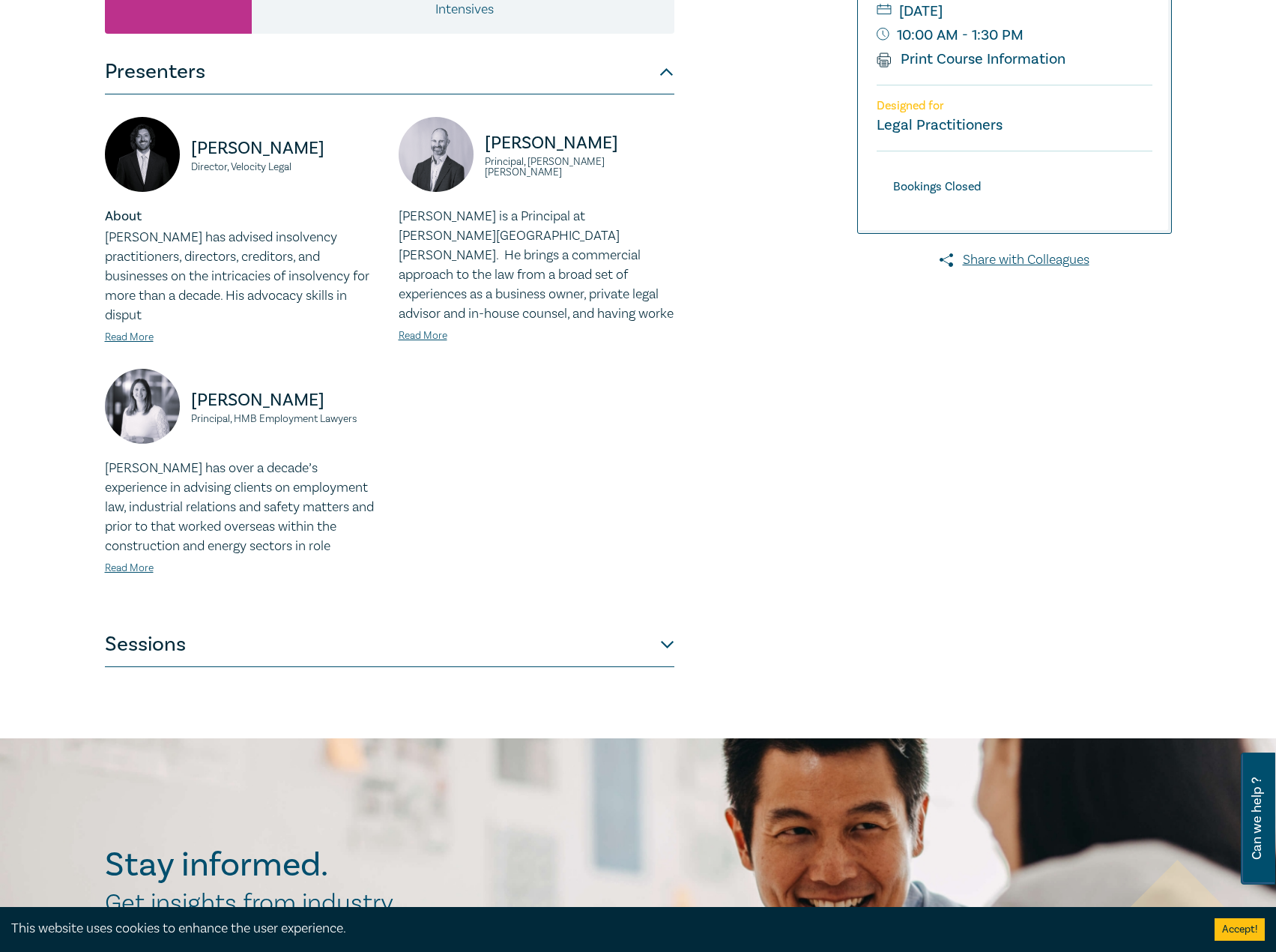
scroll to position [75, 0]
